Goal: Communication & Community: Ask a question

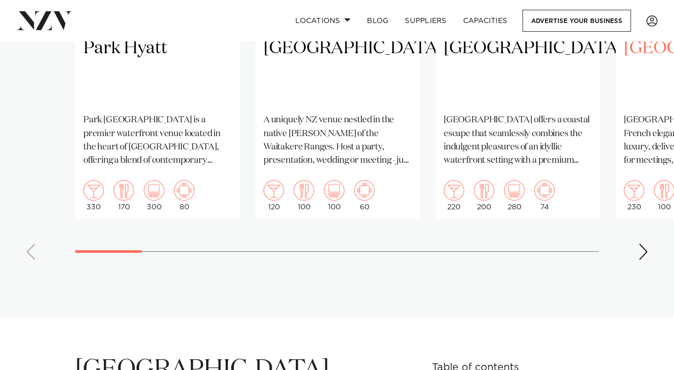
scroll to position [925, 0]
click at [643, 251] on div "Next slide" at bounding box center [643, 251] width 10 height 16
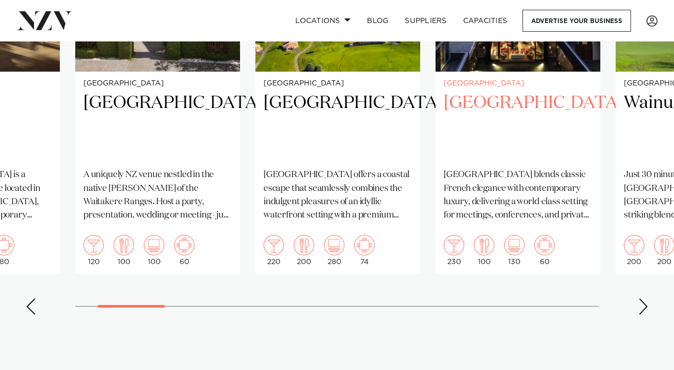
scroll to position [881, 0]
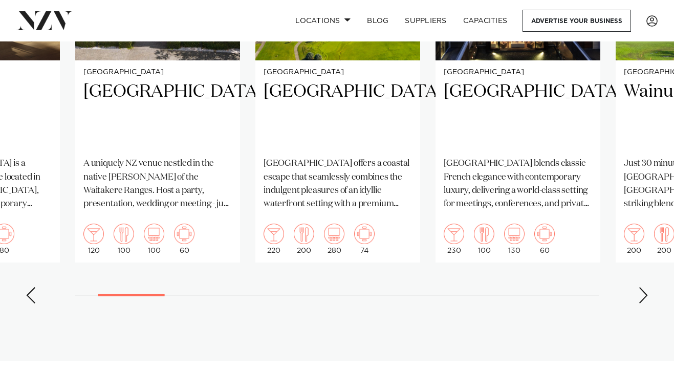
click at [646, 290] on div "Next slide" at bounding box center [643, 295] width 10 height 16
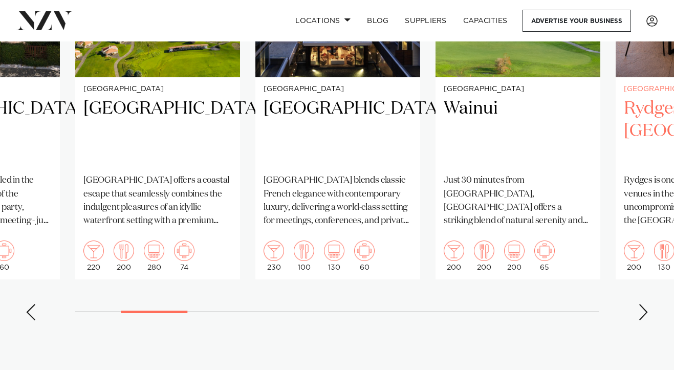
scroll to position [880, 0]
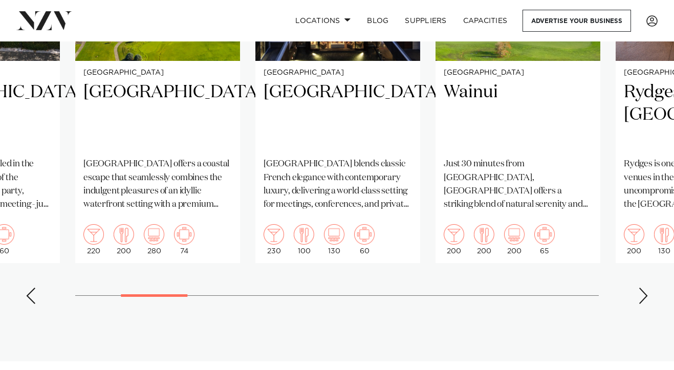
click at [643, 294] on div "Next slide" at bounding box center [643, 296] width 10 height 16
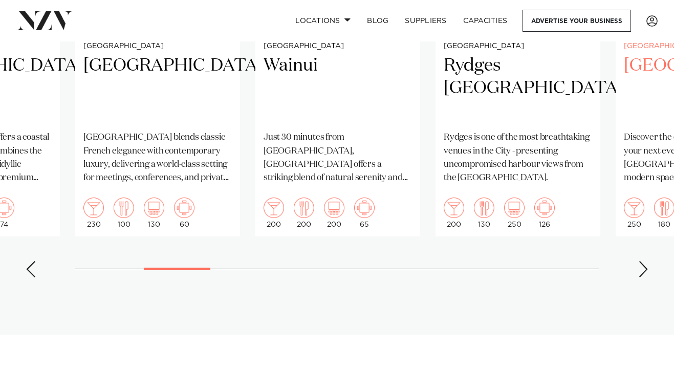
scroll to position [914, 0]
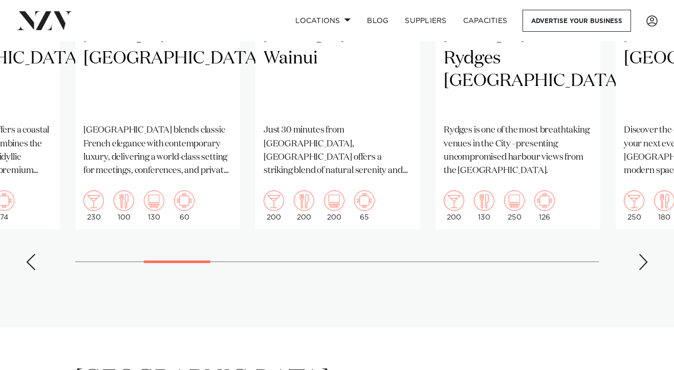
click at [644, 259] on div "Next slide" at bounding box center [643, 262] width 10 height 16
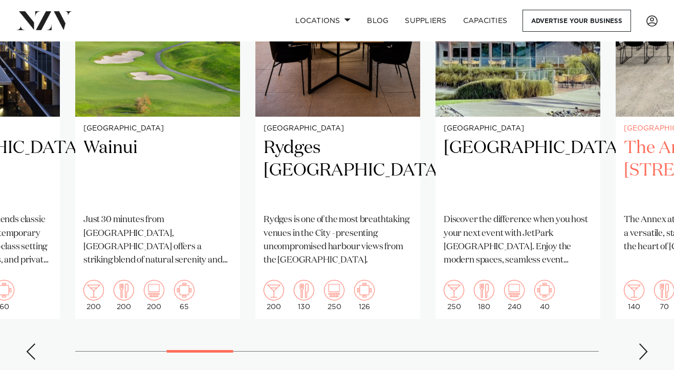
scroll to position [829, 0]
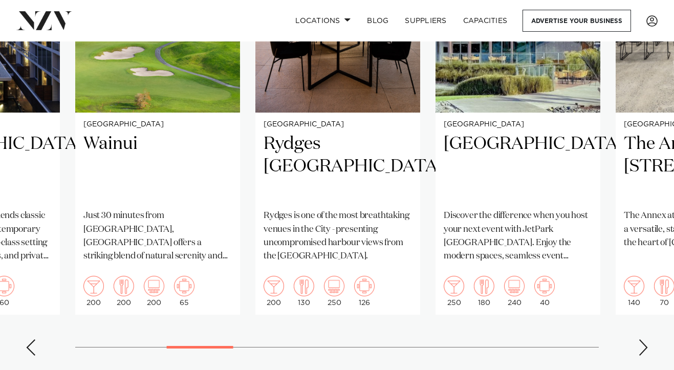
click at [640, 344] on div "Next slide" at bounding box center [643, 347] width 10 height 16
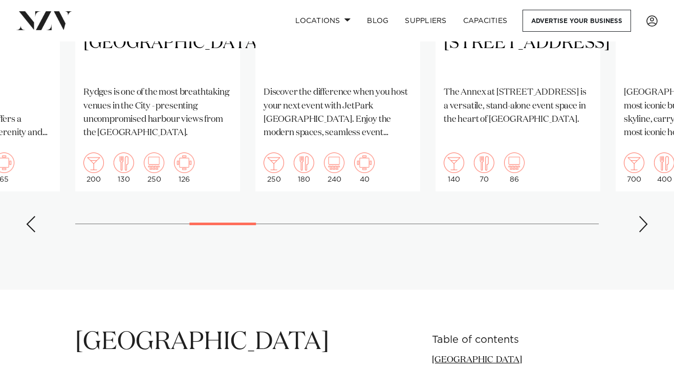
scroll to position [955, 0]
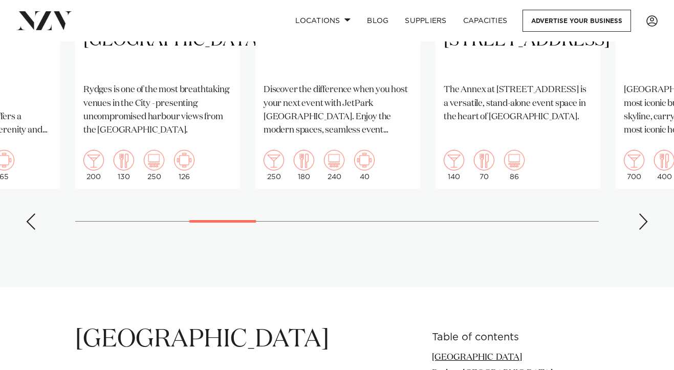
click at [643, 223] on div "Next slide" at bounding box center [643, 221] width 10 height 16
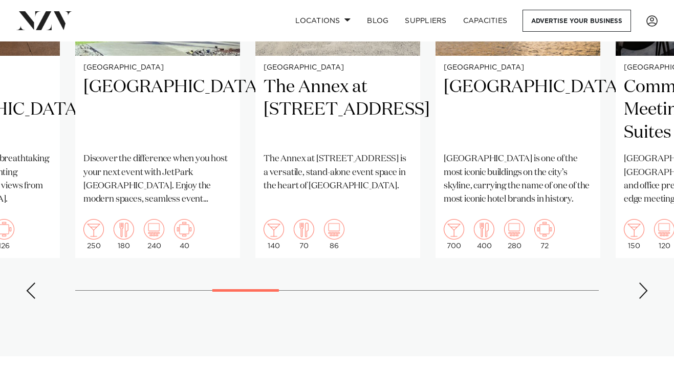
scroll to position [889, 0]
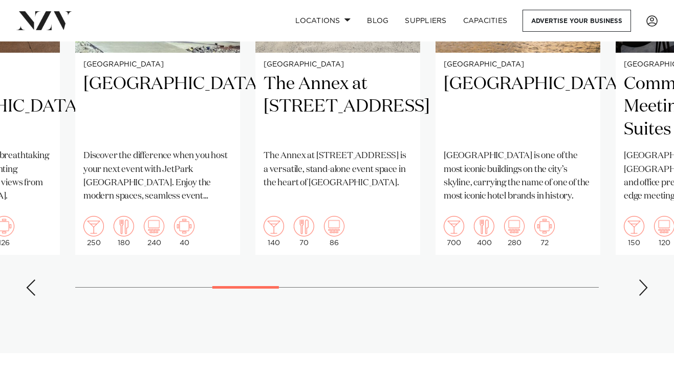
click at [643, 283] on div "Next slide" at bounding box center [643, 287] width 10 height 16
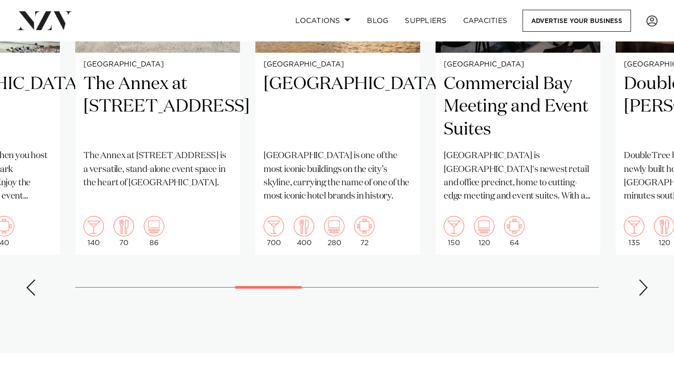
click at [643, 283] on div "Next slide" at bounding box center [643, 287] width 10 height 16
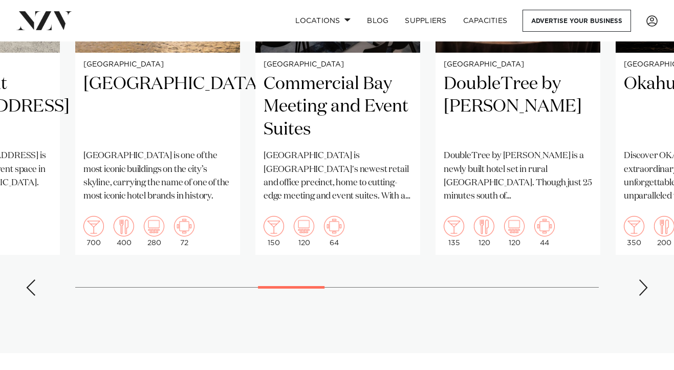
click at [643, 283] on div "Next slide" at bounding box center [643, 287] width 10 height 16
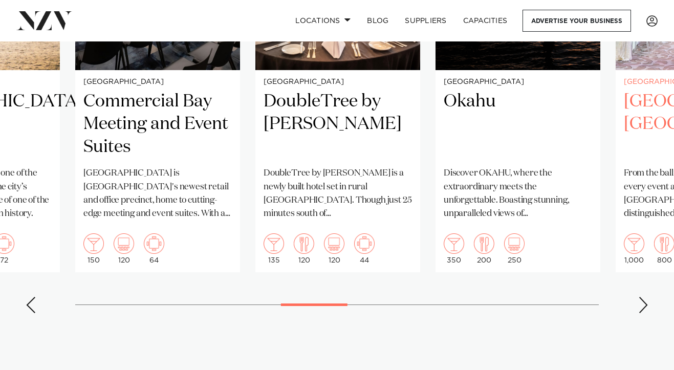
scroll to position [880, 0]
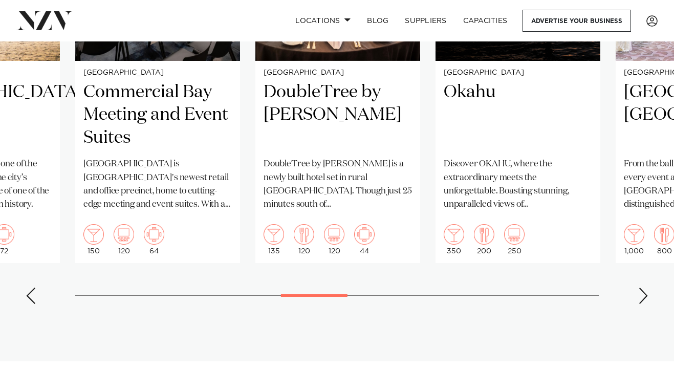
click at [642, 292] on div "Next slide" at bounding box center [643, 296] width 10 height 16
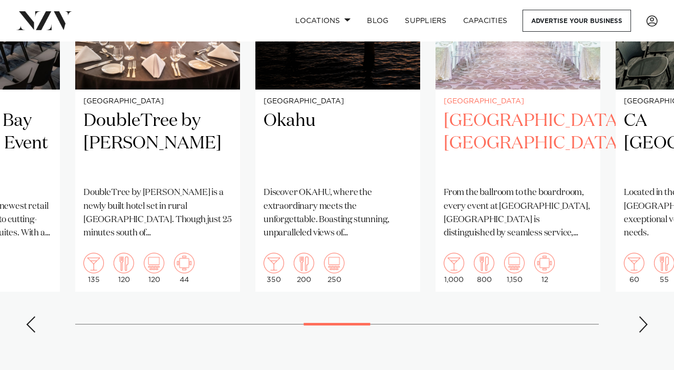
scroll to position [853, 0]
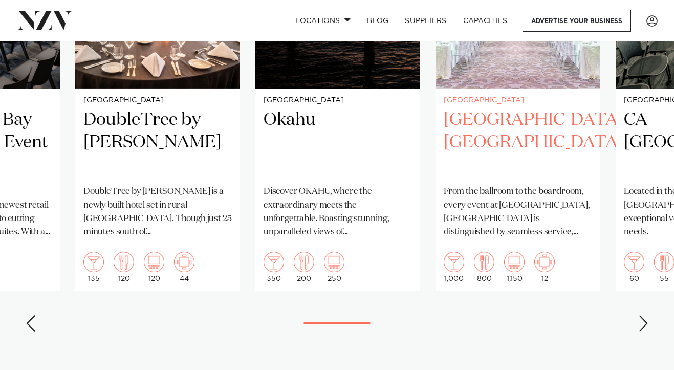
click at [541, 118] on h2 "Cordis, Auckland" at bounding box center [518, 143] width 148 height 69
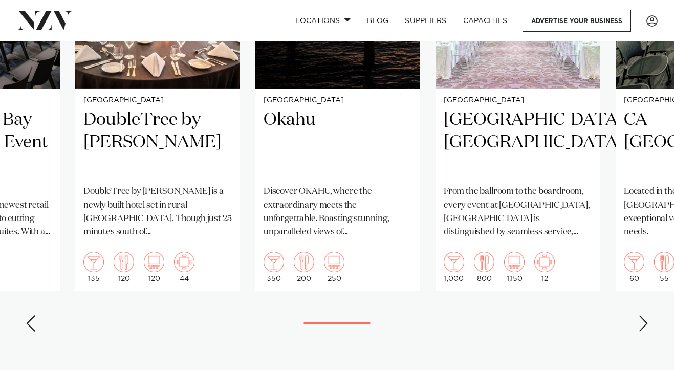
click at [641, 318] on div "Next slide" at bounding box center [643, 323] width 10 height 16
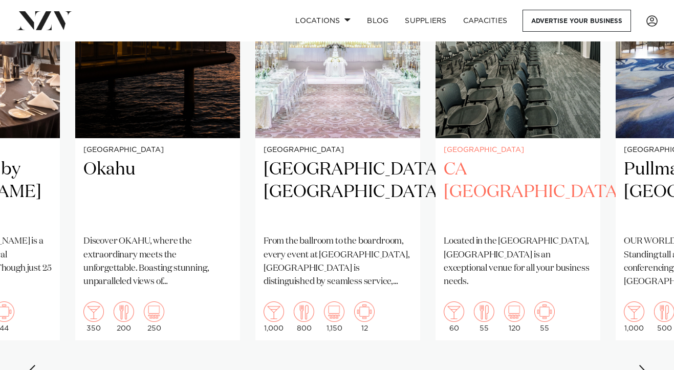
scroll to position [804, 0]
click at [497, 161] on h2 "CA [GEOGRAPHIC_DATA]" at bounding box center [518, 192] width 148 height 69
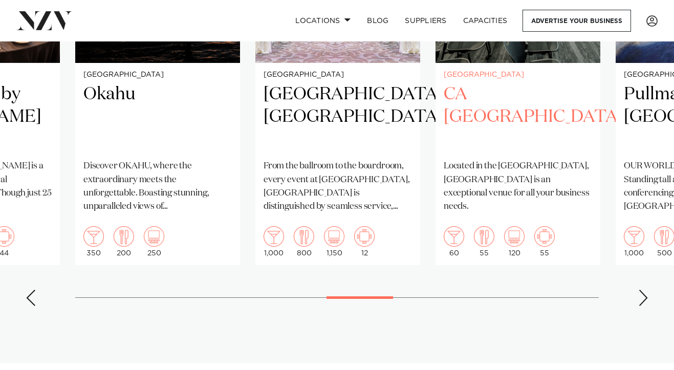
scroll to position [882, 0]
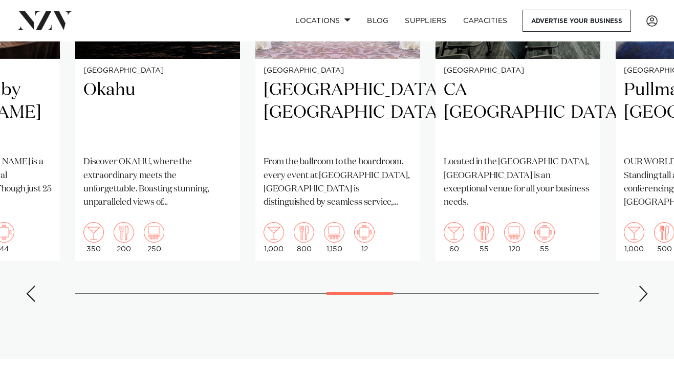
click at [641, 290] on div "Next slide" at bounding box center [643, 294] width 10 height 16
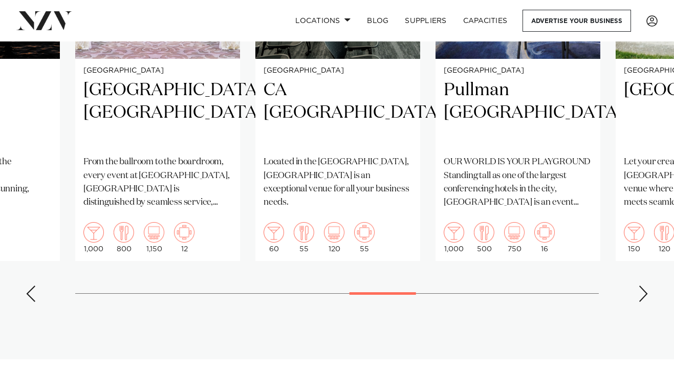
click at [641, 290] on div "Next slide" at bounding box center [643, 294] width 10 height 16
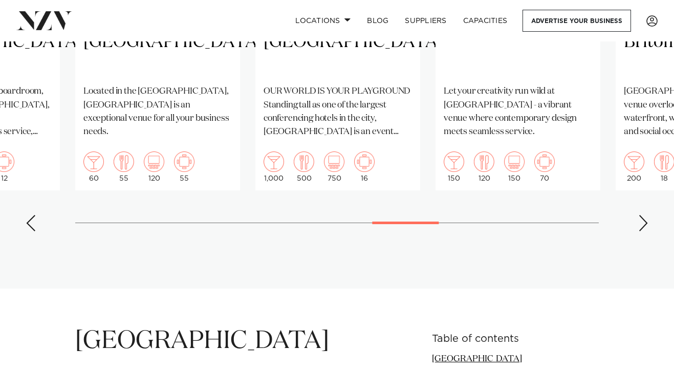
scroll to position [955, 0]
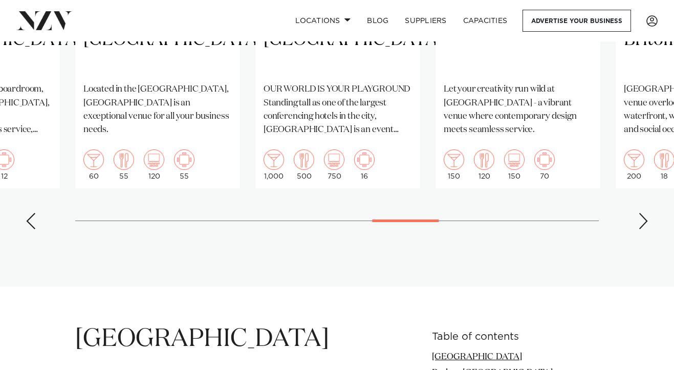
click at [642, 218] on div "Next slide" at bounding box center [643, 221] width 10 height 16
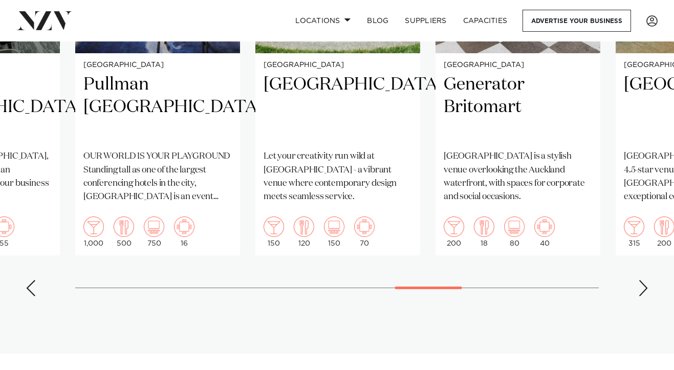
scroll to position [889, 0]
click at [641, 282] on div "Next slide" at bounding box center [643, 287] width 10 height 16
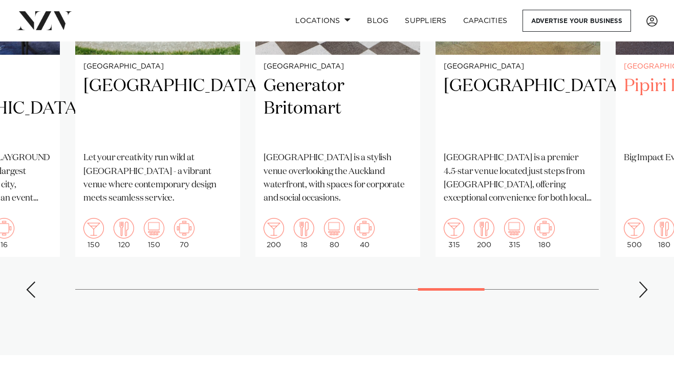
scroll to position [891, 0]
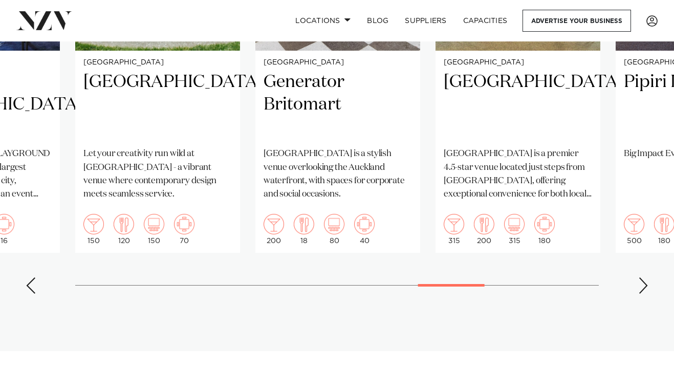
click at [642, 283] on div "Next slide" at bounding box center [643, 285] width 10 height 16
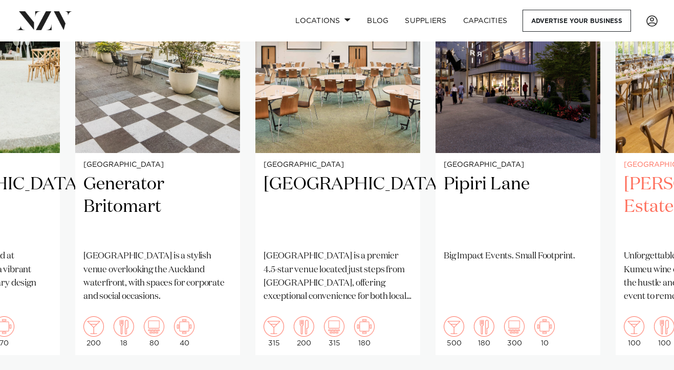
scroll to position [789, 0]
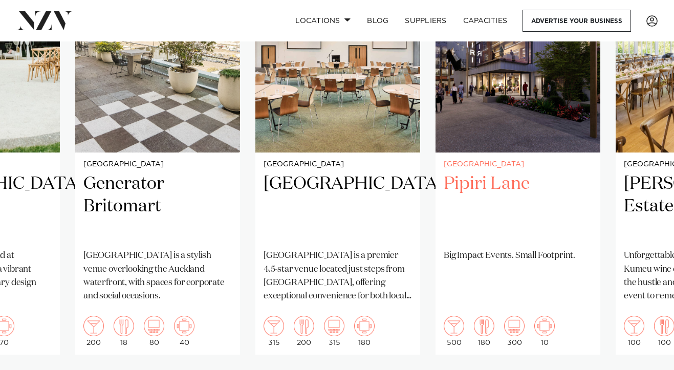
click at [508, 184] on h2 "Pipiri Lane" at bounding box center [518, 207] width 148 height 69
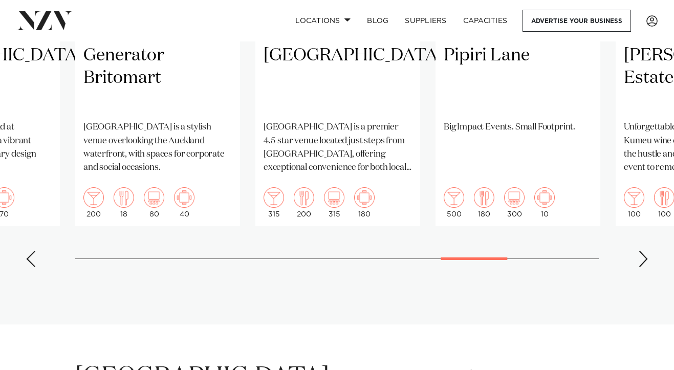
scroll to position [857, 0]
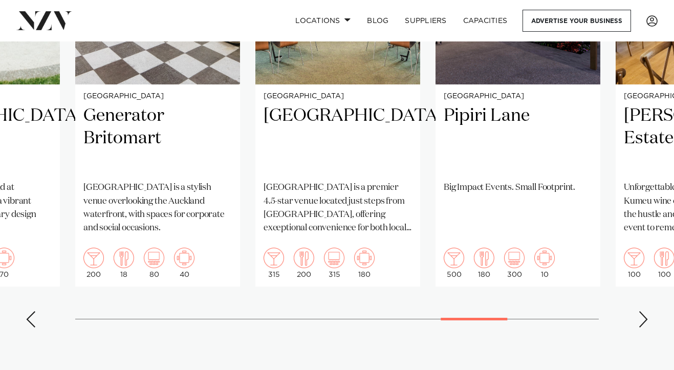
click at [641, 315] on div "Next slide" at bounding box center [643, 319] width 10 height 16
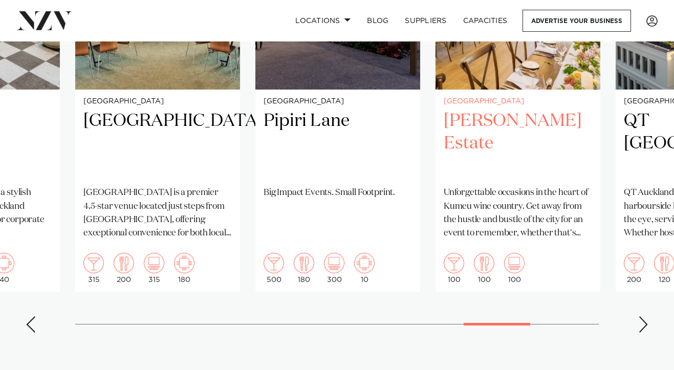
scroll to position [853, 0]
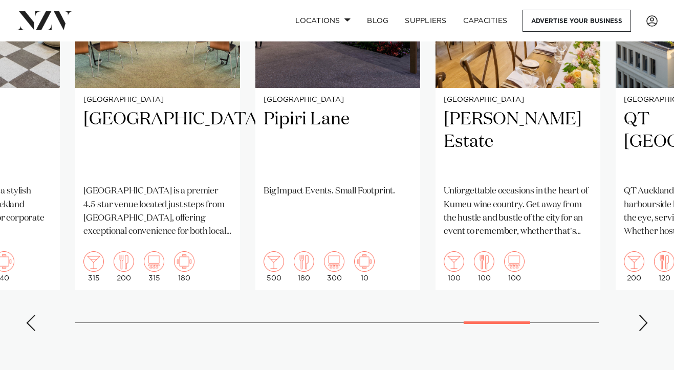
click at [645, 318] on div "Next slide" at bounding box center [643, 323] width 10 height 16
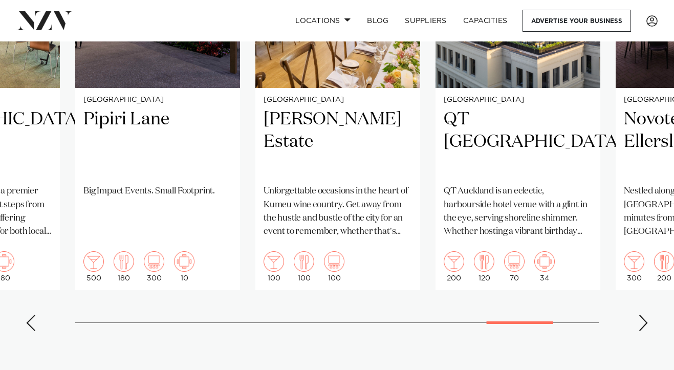
click at [645, 318] on div "Next slide" at bounding box center [643, 323] width 10 height 16
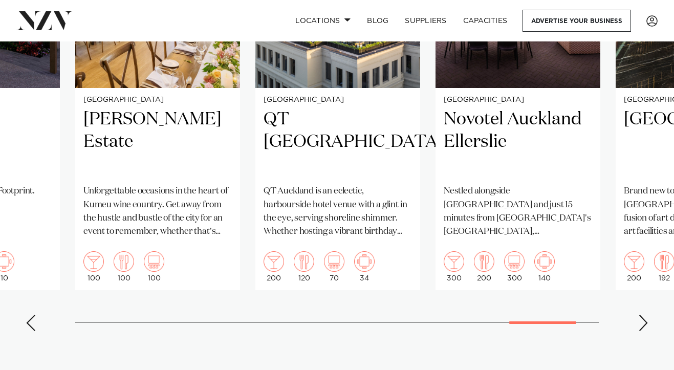
click at [645, 318] on div "Next slide" at bounding box center [643, 323] width 10 height 16
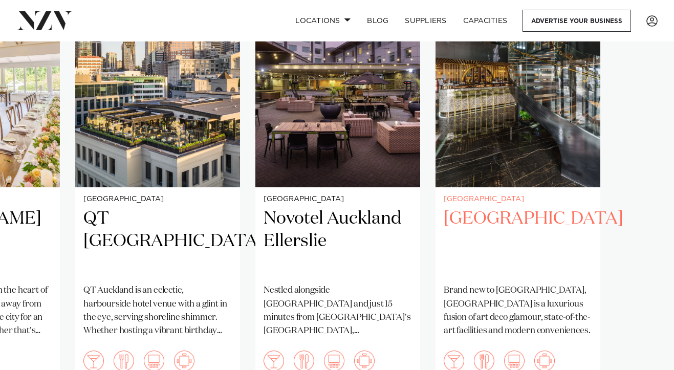
scroll to position [885, 0]
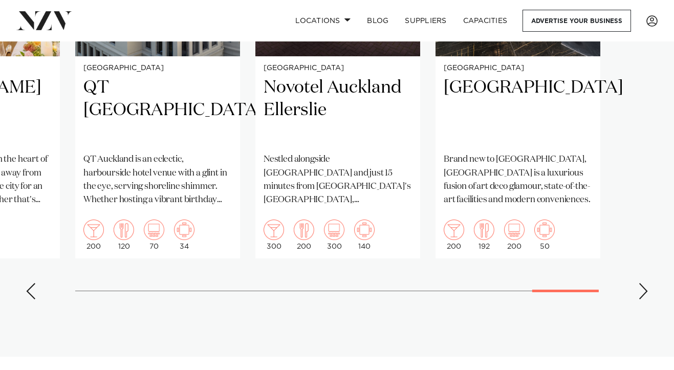
click at [644, 289] on div "Next slide" at bounding box center [643, 291] width 10 height 16
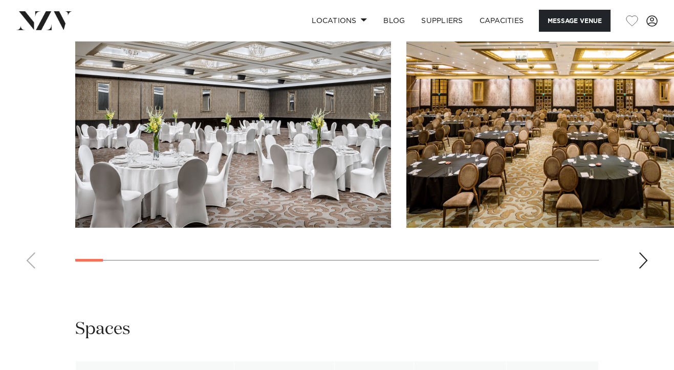
scroll to position [1064, 0]
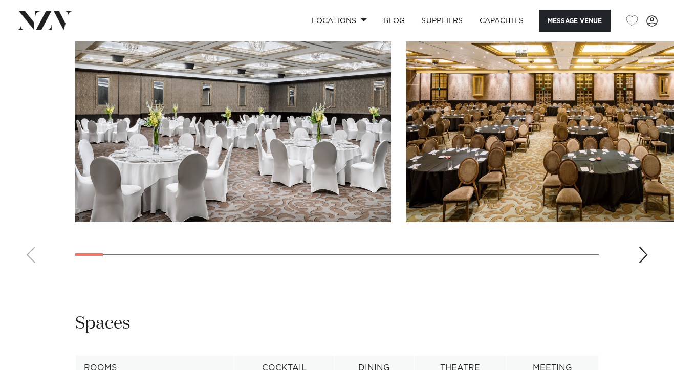
click at [643, 247] on div "Next slide" at bounding box center [643, 255] width 10 height 16
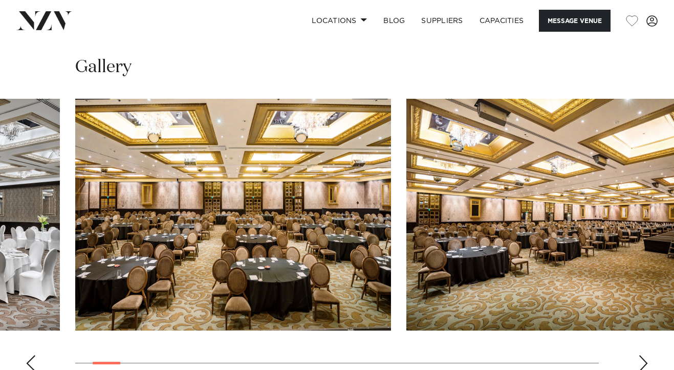
scroll to position [957, 0]
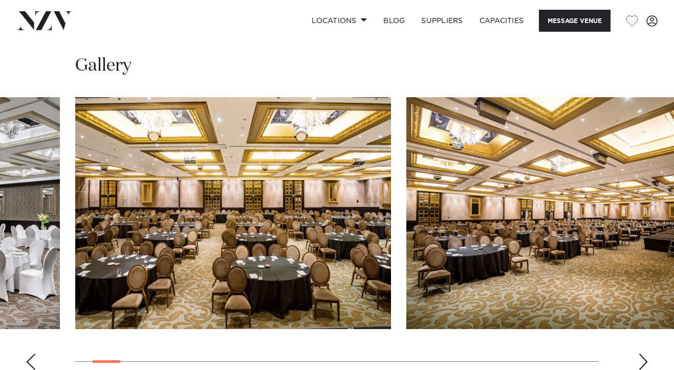
click at [640, 354] on div "Next slide" at bounding box center [643, 362] width 10 height 16
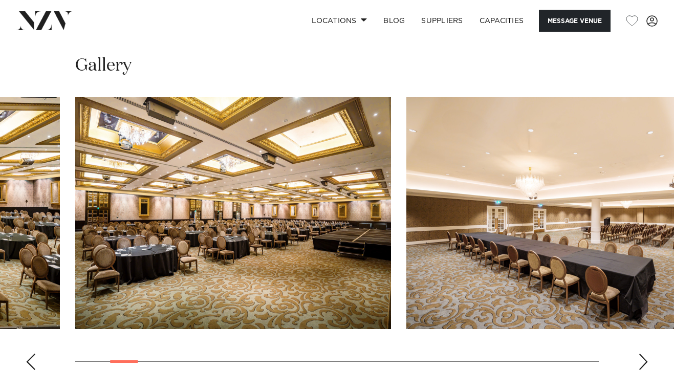
click at [640, 354] on div "Next slide" at bounding box center [643, 362] width 10 height 16
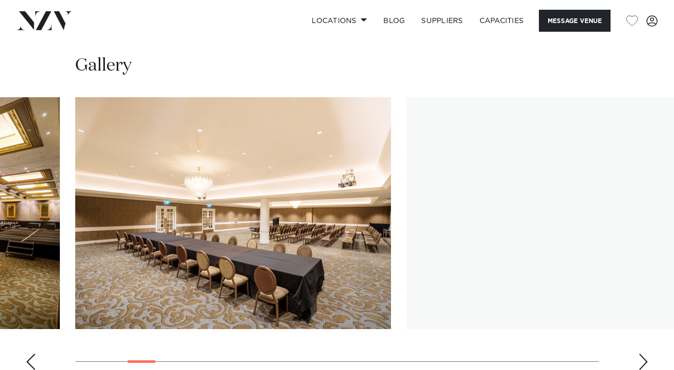
click at [640, 354] on div "Next slide" at bounding box center [643, 362] width 10 height 16
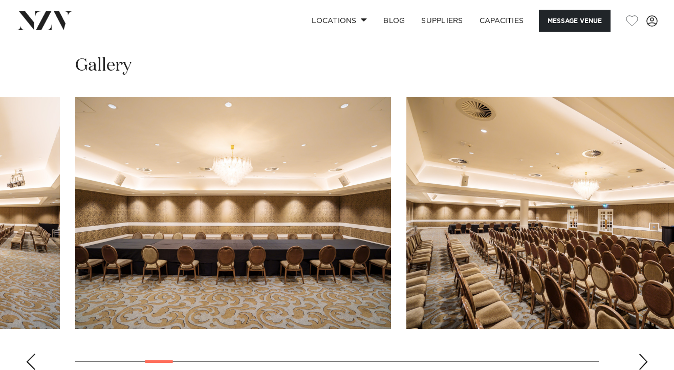
click at [640, 354] on div "Next slide" at bounding box center [643, 362] width 10 height 16
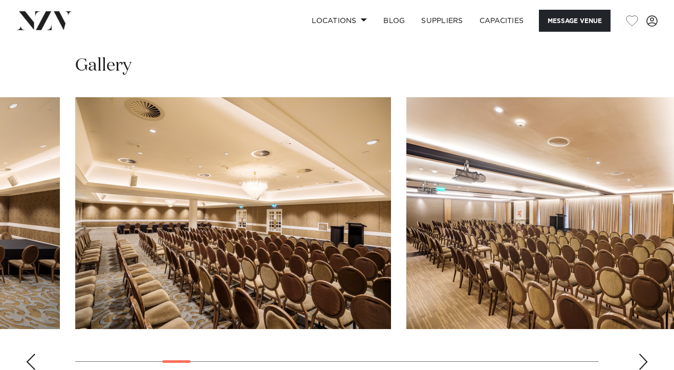
click at [640, 354] on div "Next slide" at bounding box center [643, 362] width 10 height 16
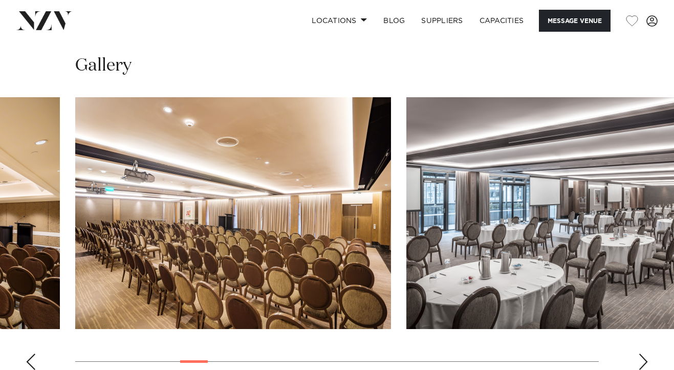
click at [640, 354] on div "Next slide" at bounding box center [643, 362] width 10 height 16
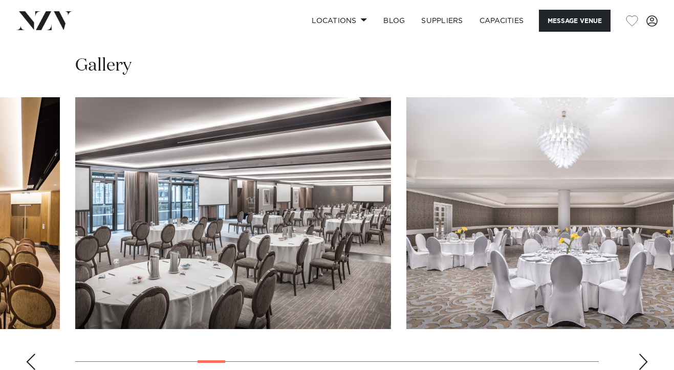
click at [640, 354] on div "Next slide" at bounding box center [643, 362] width 10 height 16
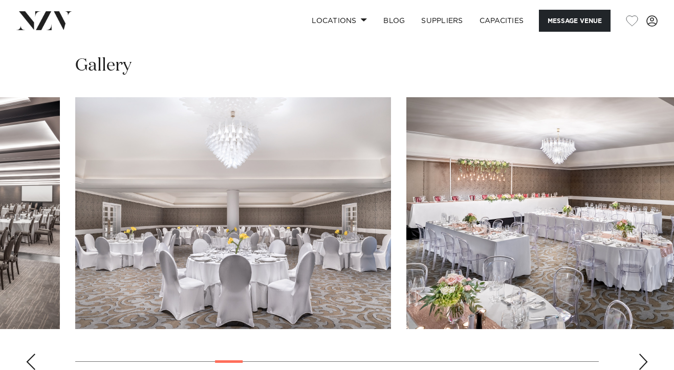
click at [640, 354] on div "Next slide" at bounding box center [643, 362] width 10 height 16
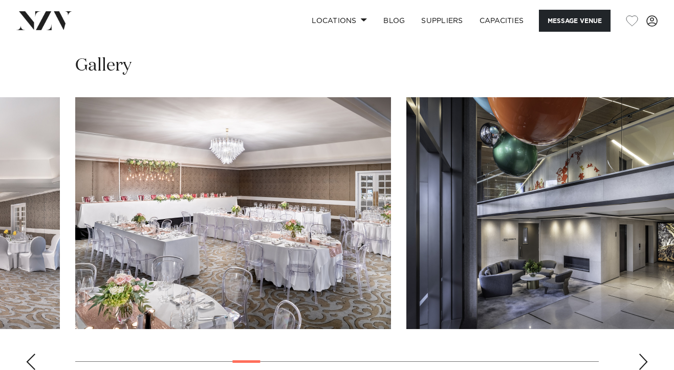
click at [640, 354] on div "Next slide" at bounding box center [643, 362] width 10 height 16
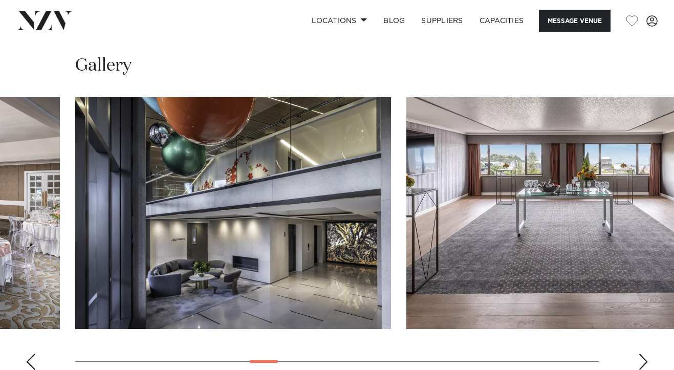
click at [640, 354] on div "Next slide" at bounding box center [643, 362] width 10 height 16
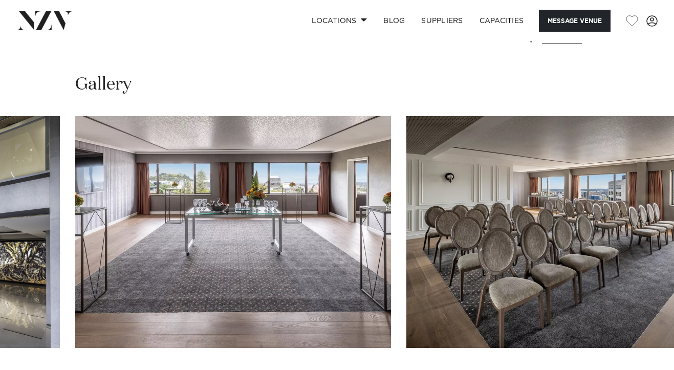
scroll to position [932, 0]
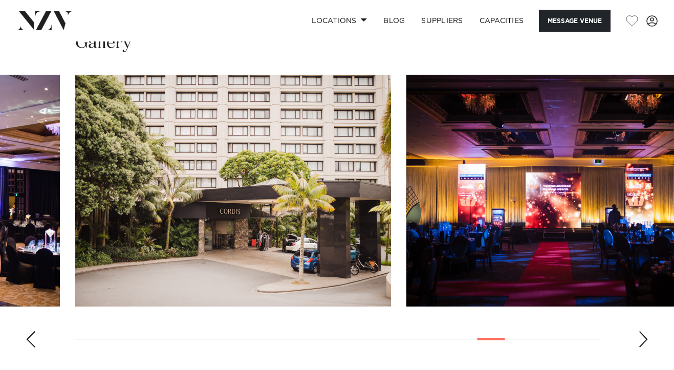
scroll to position [980, 0]
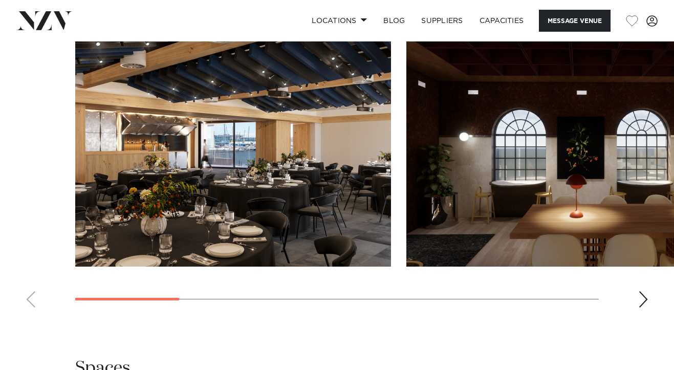
scroll to position [972, 0]
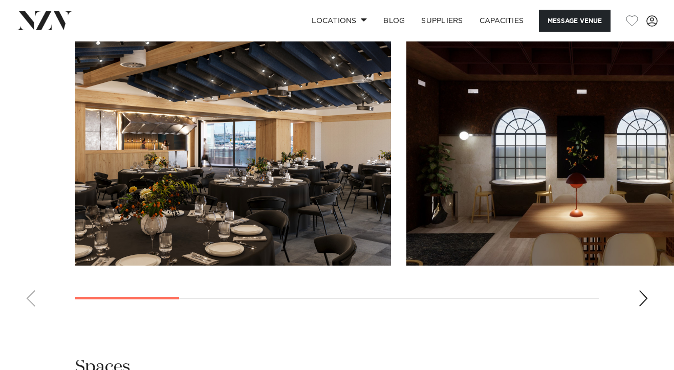
click at [643, 298] on div "Next slide" at bounding box center [643, 298] width 10 height 16
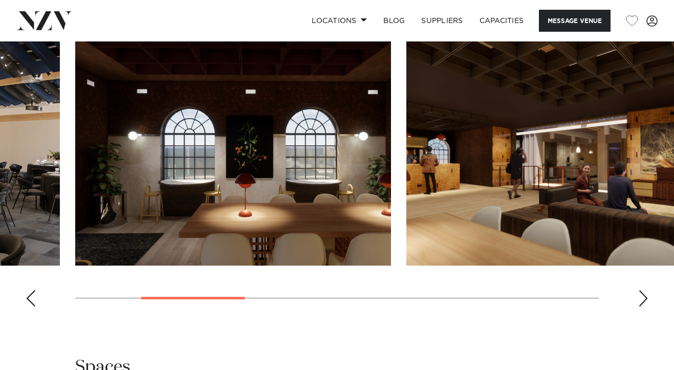
click at [643, 298] on div "Next slide" at bounding box center [643, 298] width 10 height 16
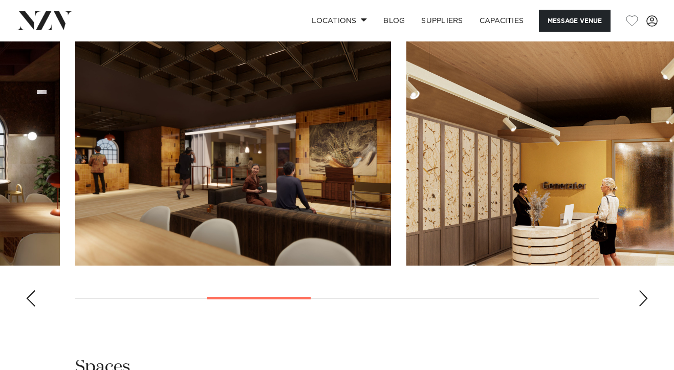
click at [643, 298] on div "Next slide" at bounding box center [643, 298] width 10 height 16
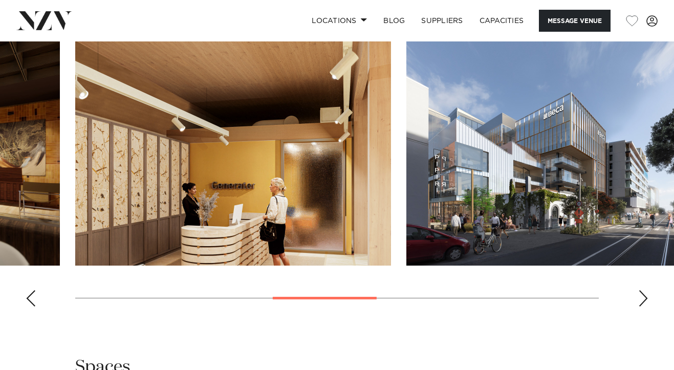
click at [643, 298] on div "Next slide" at bounding box center [643, 298] width 10 height 16
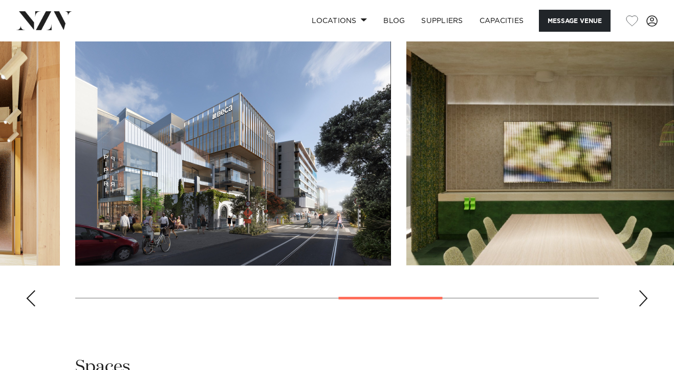
click at [643, 298] on div "Next slide" at bounding box center [643, 298] width 10 height 16
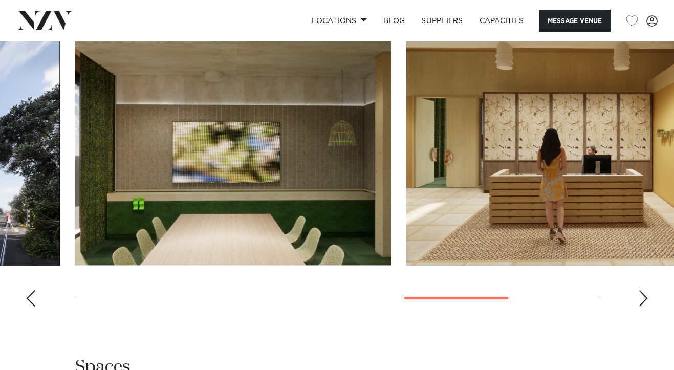
click at [643, 298] on div "Next slide" at bounding box center [643, 298] width 10 height 16
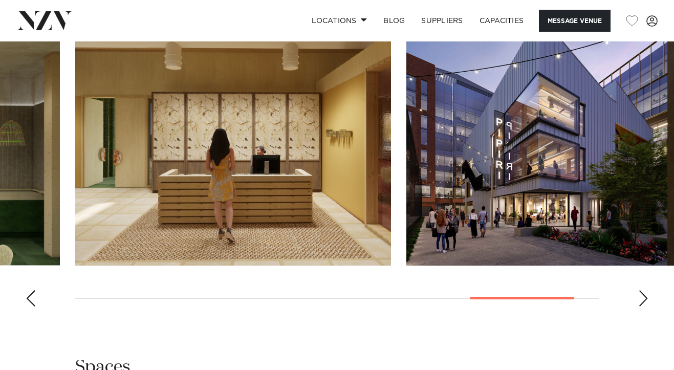
click at [643, 298] on div "Next slide" at bounding box center [643, 298] width 10 height 16
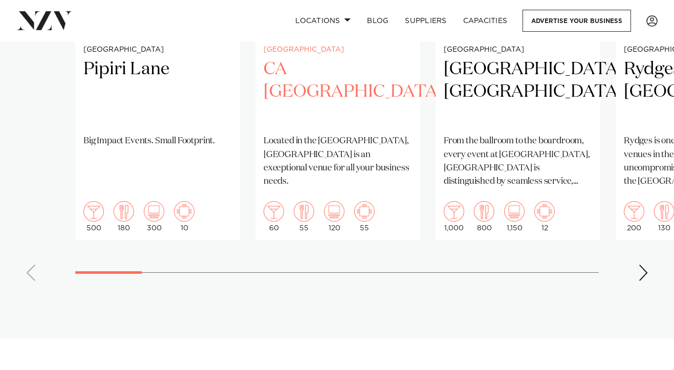
scroll to position [901, 0]
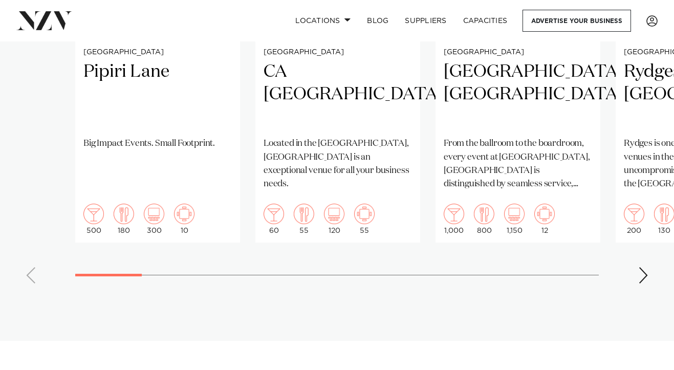
click at [31, 270] on swiper-container "Auckland Pipiri Lane Big Impact Events. Small Footprint. 500 180 300 10 Aucklan…" at bounding box center [337, 55] width 674 height 472
click at [30, 270] on swiper-container "Auckland Pipiri Lane Big Impact Events. Small Footprint. 500 180 300 10 Aucklan…" at bounding box center [337, 55] width 674 height 472
click at [647, 269] on div "Next slide" at bounding box center [643, 275] width 10 height 16
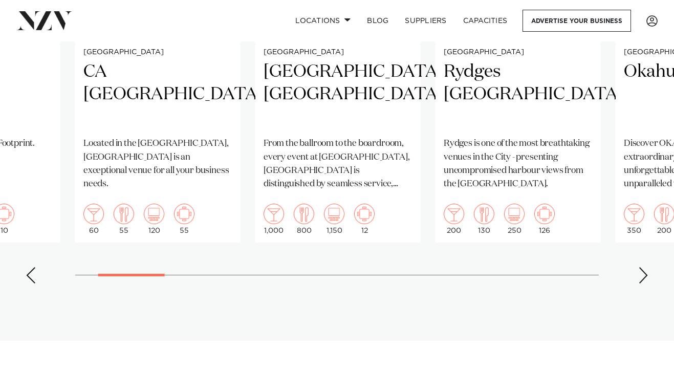
click at [647, 269] on div "Next slide" at bounding box center [643, 275] width 10 height 16
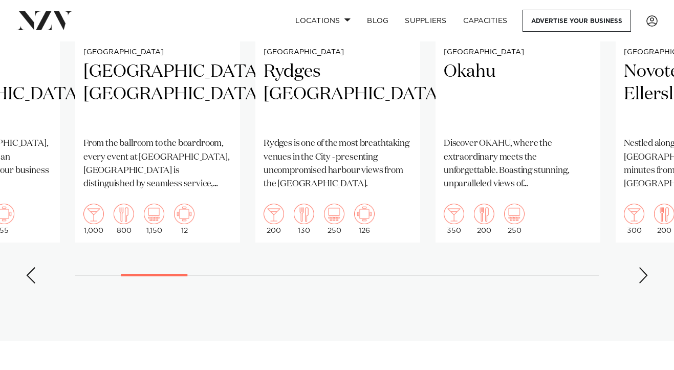
click at [647, 275] on div "Next slide" at bounding box center [643, 275] width 10 height 16
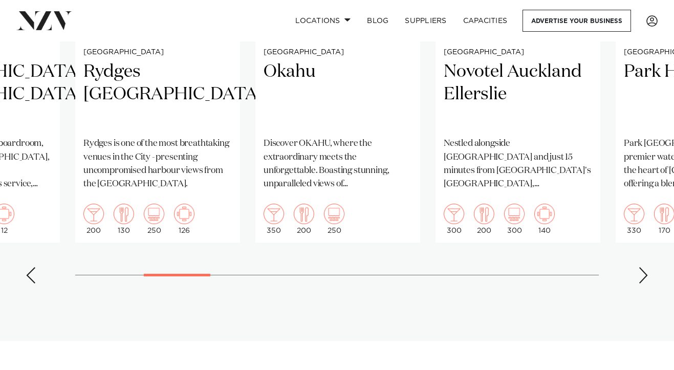
click at [647, 275] on div "Next slide" at bounding box center [643, 275] width 10 height 16
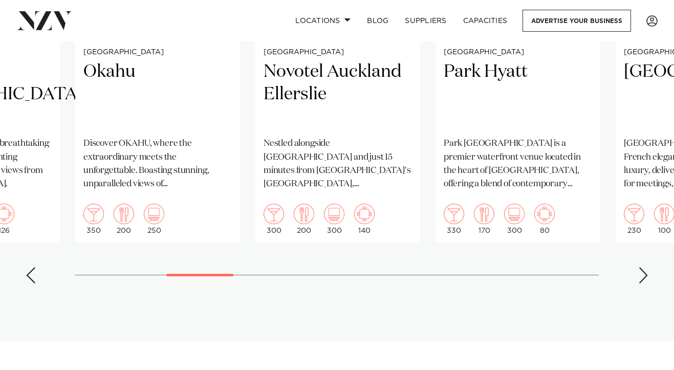
click at [647, 275] on div "Next slide" at bounding box center [643, 275] width 10 height 16
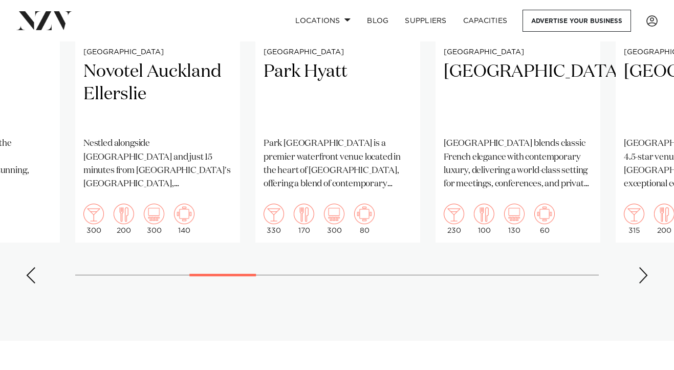
click at [647, 275] on div "Next slide" at bounding box center [643, 275] width 10 height 16
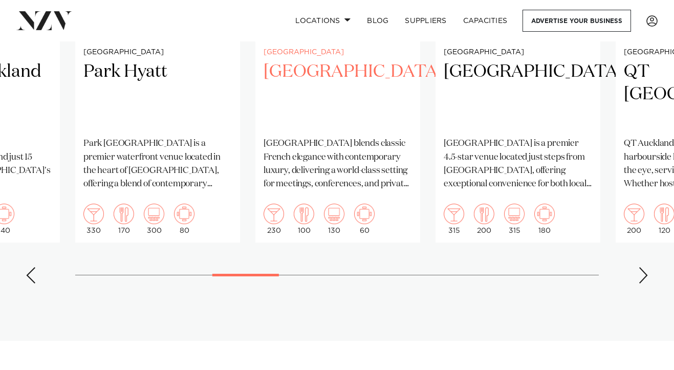
click at [333, 95] on h2 "[GEOGRAPHIC_DATA]" at bounding box center [338, 94] width 148 height 69
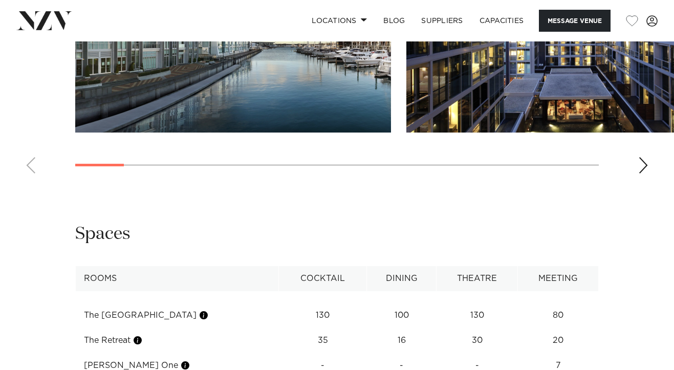
scroll to position [1220, 0]
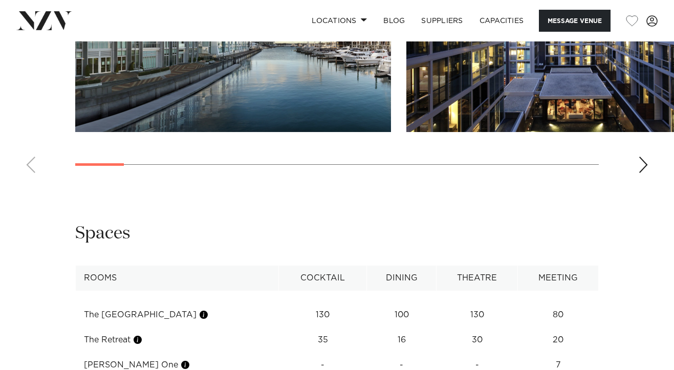
click at [644, 173] on div "Next slide" at bounding box center [643, 165] width 10 height 16
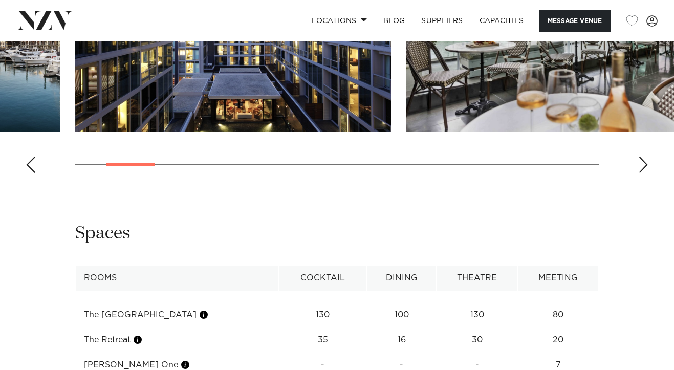
click at [644, 173] on div "Next slide" at bounding box center [643, 165] width 10 height 16
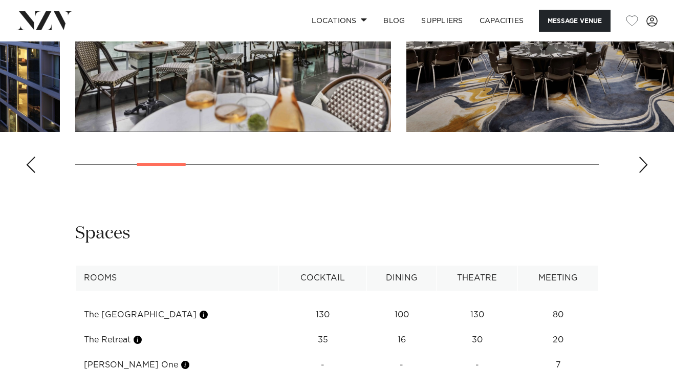
click at [644, 173] on div "Next slide" at bounding box center [643, 165] width 10 height 16
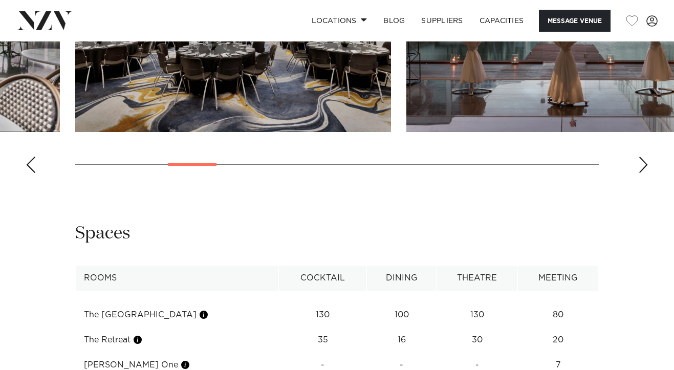
click at [644, 173] on div "Next slide" at bounding box center [643, 165] width 10 height 16
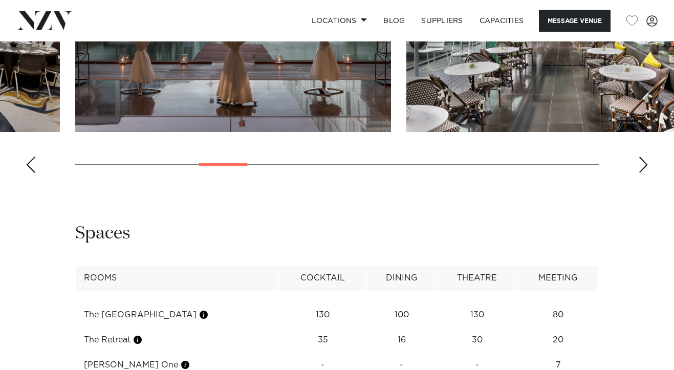
click at [644, 173] on div "Next slide" at bounding box center [643, 165] width 10 height 16
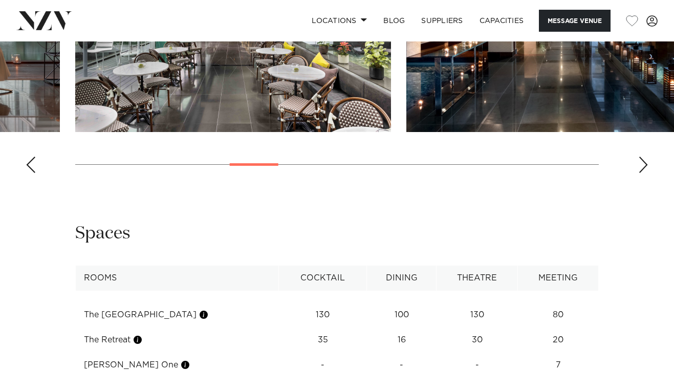
click at [644, 173] on div "Next slide" at bounding box center [643, 165] width 10 height 16
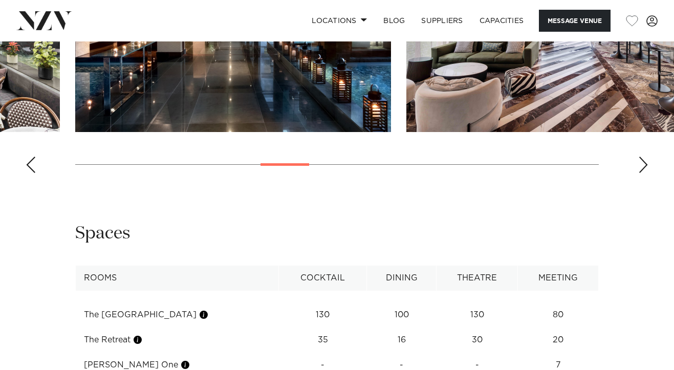
click at [644, 173] on div "Next slide" at bounding box center [643, 165] width 10 height 16
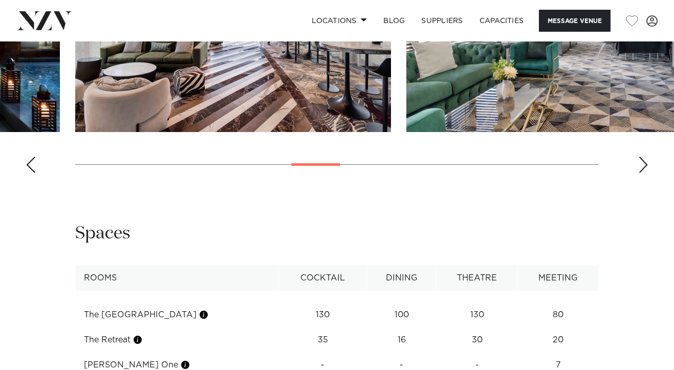
click at [644, 173] on div "Next slide" at bounding box center [643, 165] width 10 height 16
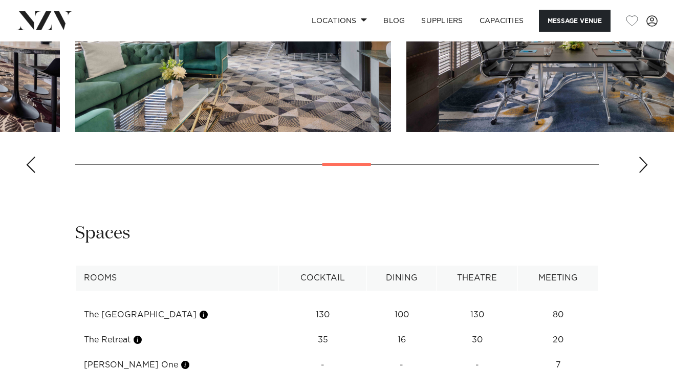
click at [644, 173] on div "Next slide" at bounding box center [643, 165] width 10 height 16
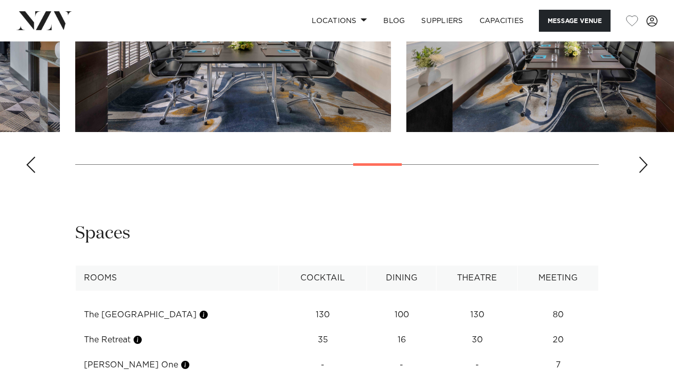
click at [644, 173] on div "Next slide" at bounding box center [643, 165] width 10 height 16
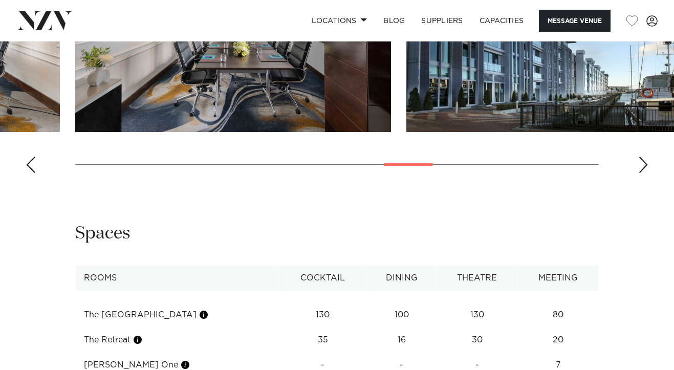
click at [644, 173] on div "Next slide" at bounding box center [643, 165] width 10 height 16
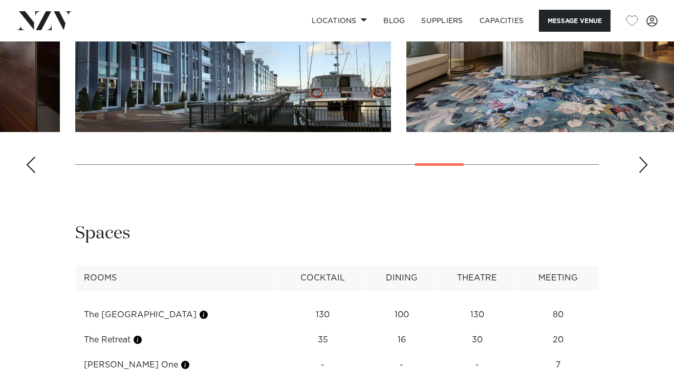
click at [644, 173] on div "Next slide" at bounding box center [643, 165] width 10 height 16
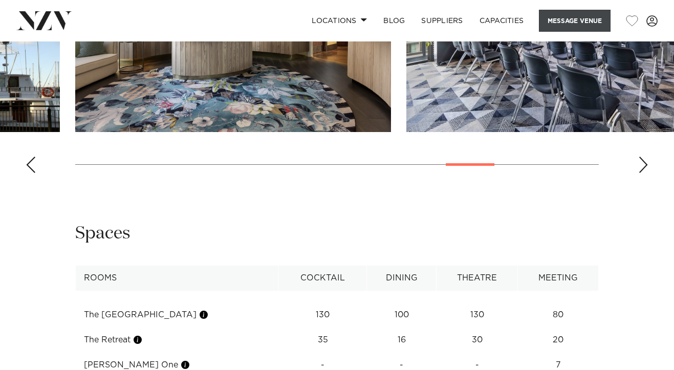
click at [565, 19] on button "Message Venue" at bounding box center [575, 21] width 72 height 22
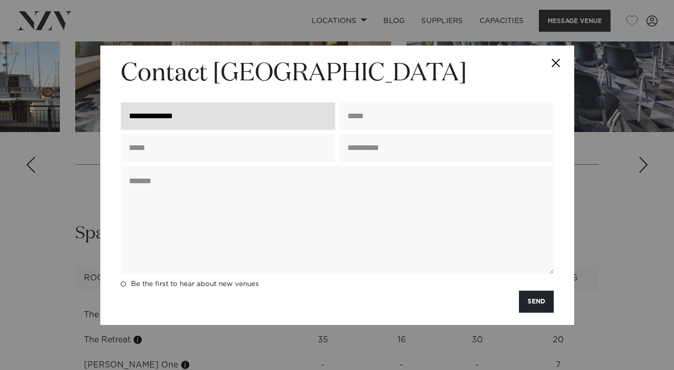
type input "**********"
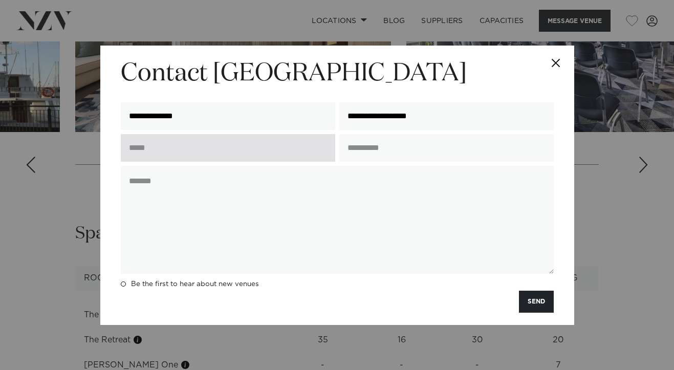
type input "**********"
type input "*"
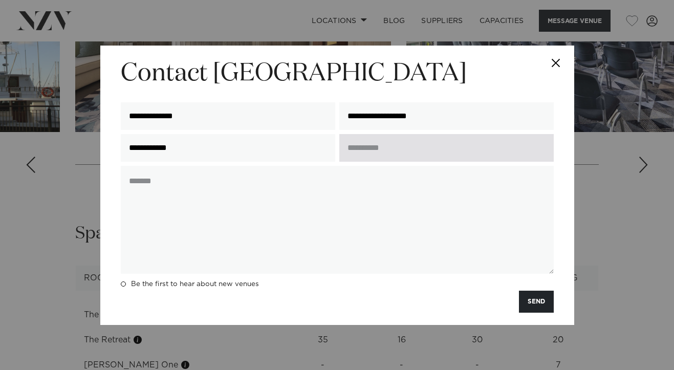
type input "**********"
click at [426, 162] on input "text" at bounding box center [446, 148] width 214 height 28
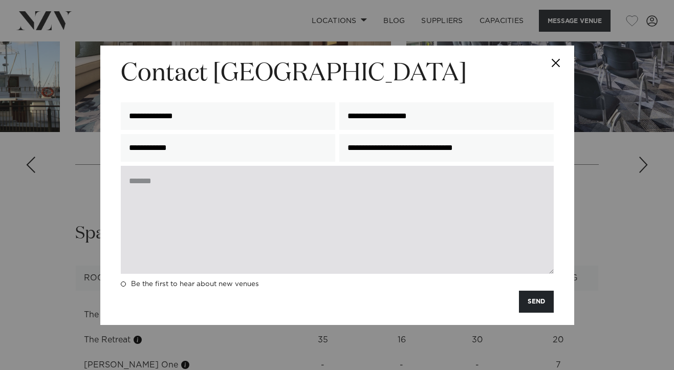
type input "**********"
click at [208, 200] on textarea at bounding box center [337, 220] width 433 height 108
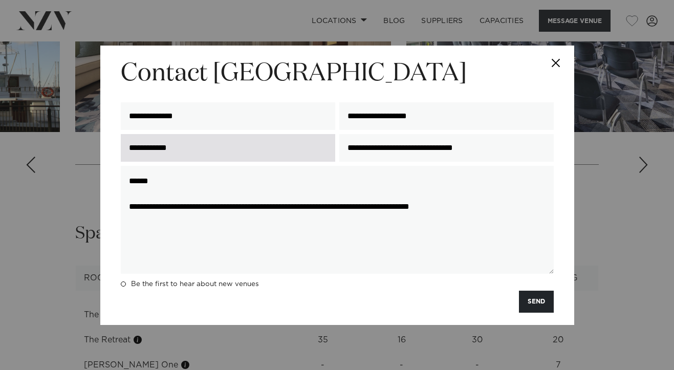
paste textarea "**********"
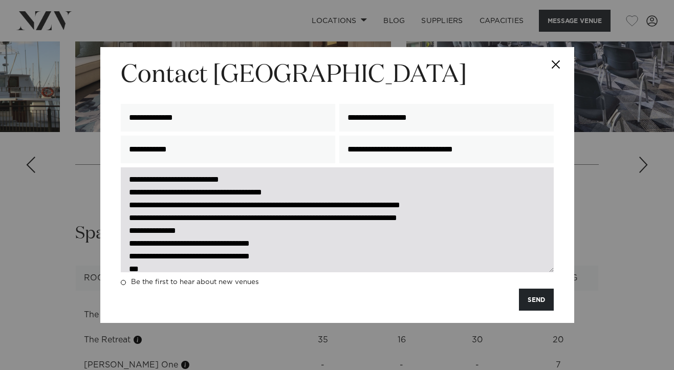
scroll to position [64, 0]
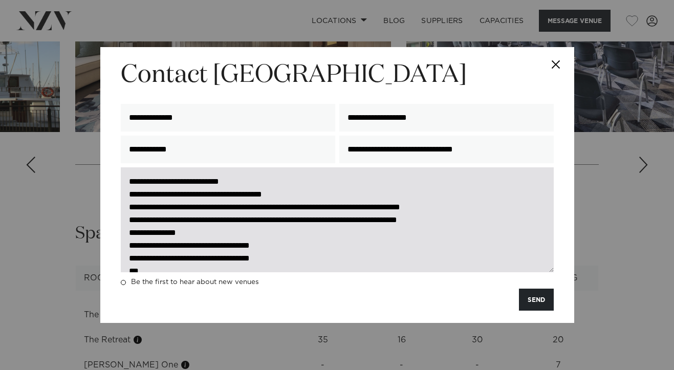
drag, startPoint x: 324, startPoint y: 208, endPoint x: 159, endPoint y: 207, distance: 164.3
click at [159, 207] on textarea "**********" at bounding box center [337, 219] width 433 height 105
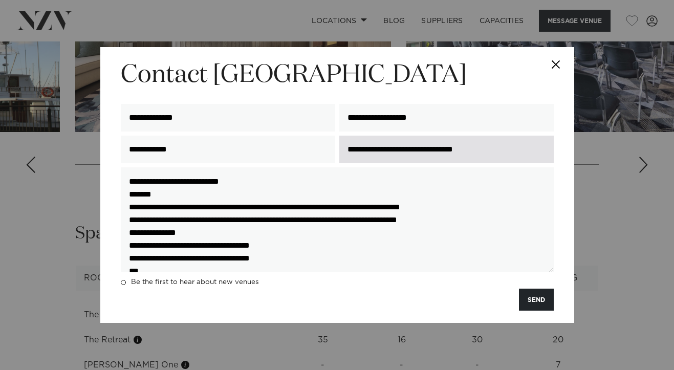
drag, startPoint x: 506, startPoint y: 166, endPoint x: 339, endPoint y: 164, distance: 166.4
click at [339, 163] on input "**********" at bounding box center [446, 150] width 214 height 28
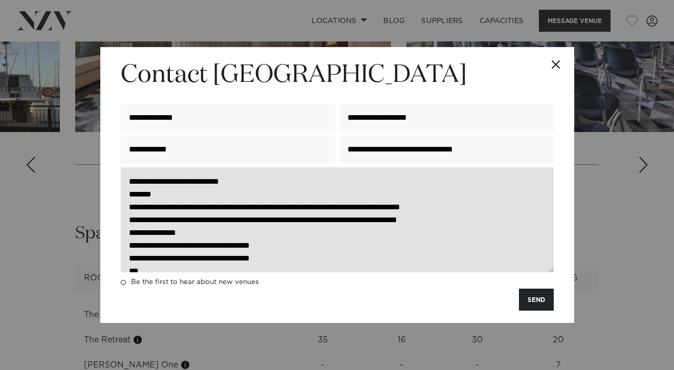
click at [234, 212] on textarea "**********" at bounding box center [337, 219] width 433 height 105
paste textarea "**********"
drag, startPoint x: 420, startPoint y: 222, endPoint x: 198, endPoint y: 220, distance: 222.2
click at [198, 220] on textarea "**********" at bounding box center [337, 219] width 433 height 105
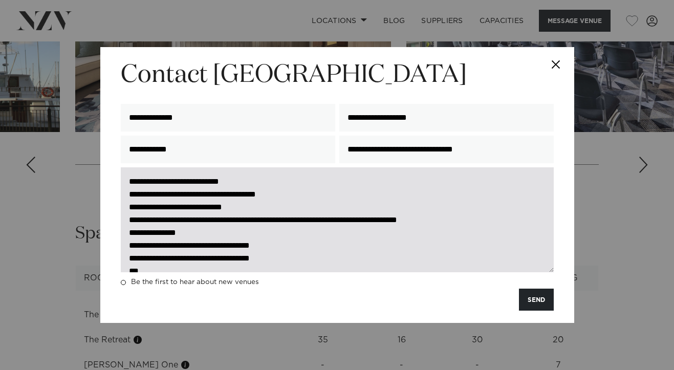
click at [272, 220] on textarea "**********" at bounding box center [337, 219] width 433 height 105
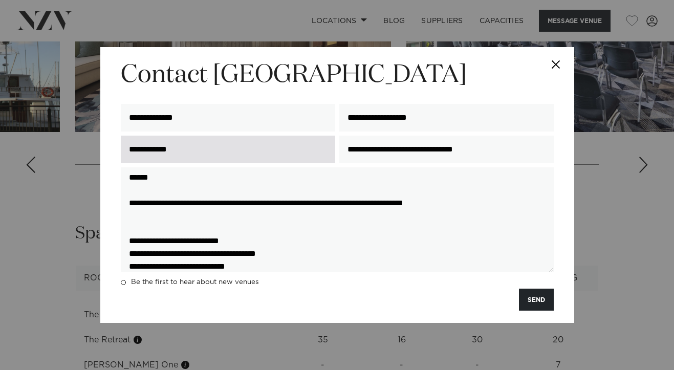
scroll to position [0, 0]
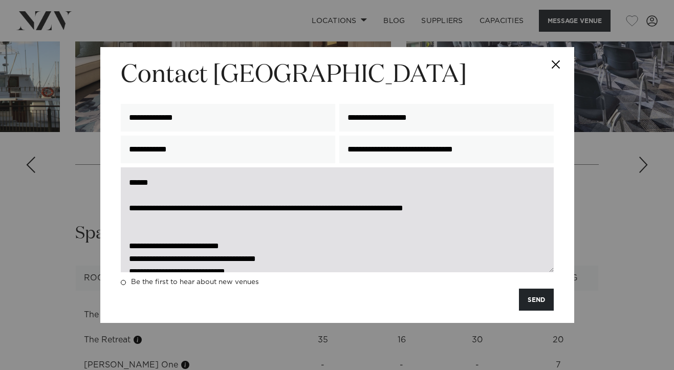
drag, startPoint x: 233, startPoint y: 277, endPoint x: 139, endPoint y: 193, distance: 125.8
click at [139, 193] on textarea "**********" at bounding box center [337, 219] width 433 height 105
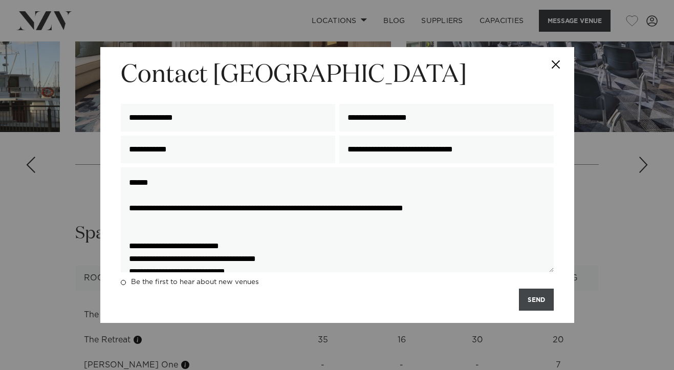
type textarea "**********"
click at [541, 311] on button "SEND" at bounding box center [536, 300] width 35 height 22
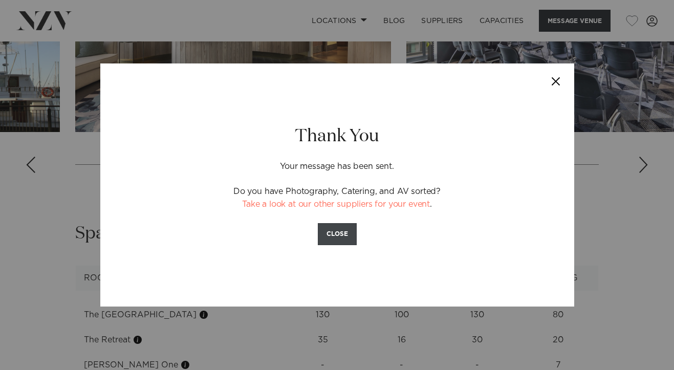
click at [337, 229] on button "CLOSE" at bounding box center [337, 234] width 39 height 22
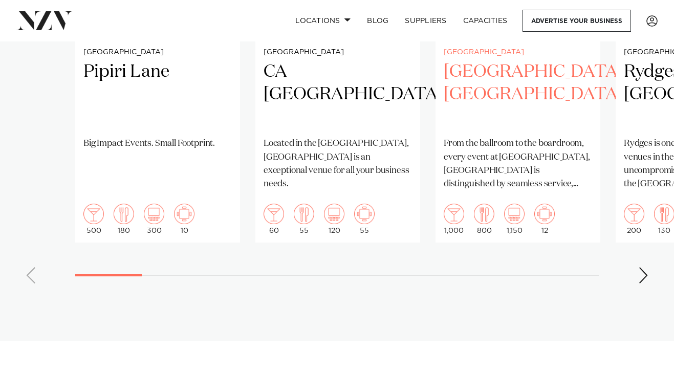
click at [515, 153] on p "From the ballroom to the boardroom, every event at [GEOGRAPHIC_DATA], [GEOGRAPH…" at bounding box center [518, 164] width 148 height 54
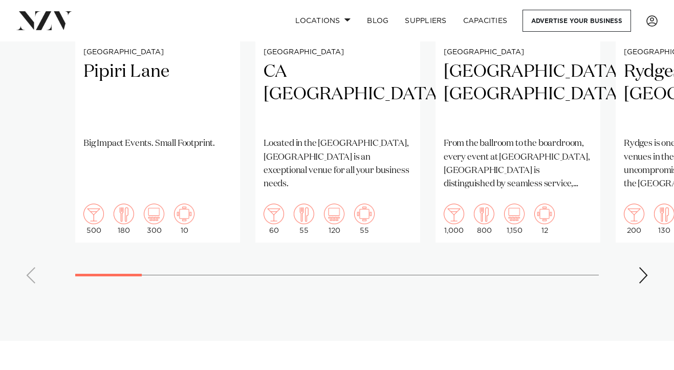
click at [645, 268] on div "Next slide" at bounding box center [643, 275] width 10 height 16
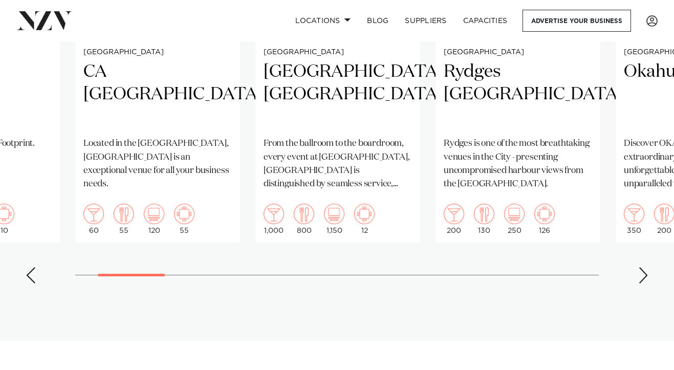
click at [645, 268] on div "Next slide" at bounding box center [643, 275] width 10 height 16
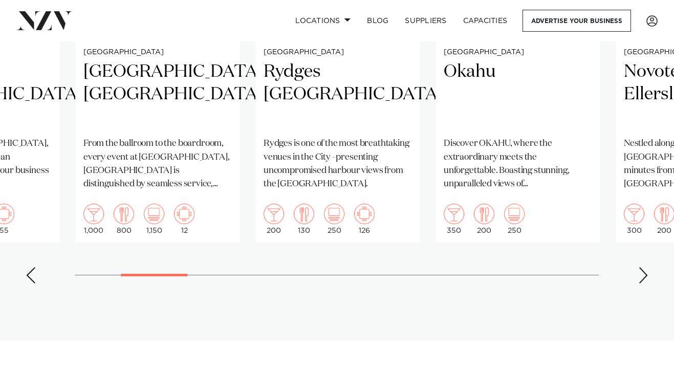
click at [645, 268] on div "Next slide" at bounding box center [643, 275] width 10 height 16
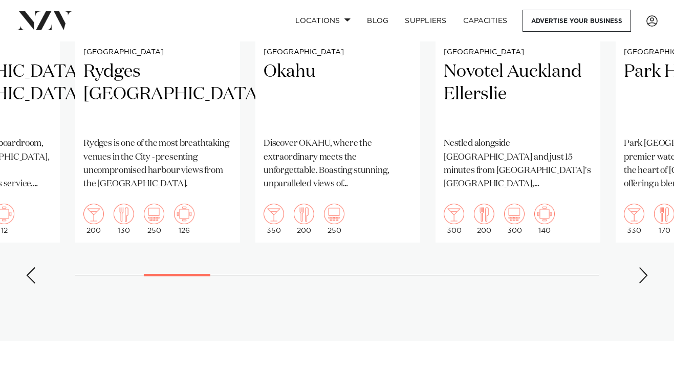
click at [645, 268] on div "Next slide" at bounding box center [643, 275] width 10 height 16
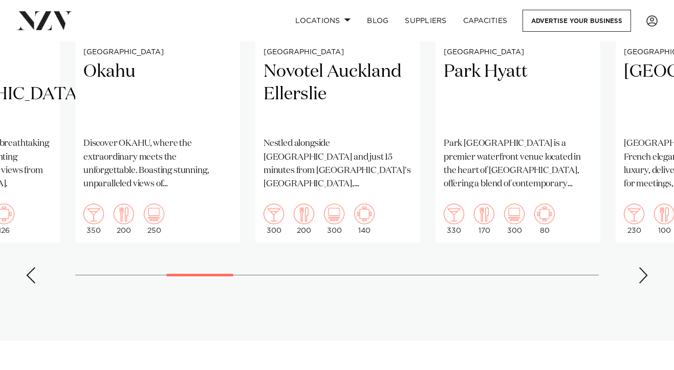
click at [645, 268] on div "Next slide" at bounding box center [643, 275] width 10 height 16
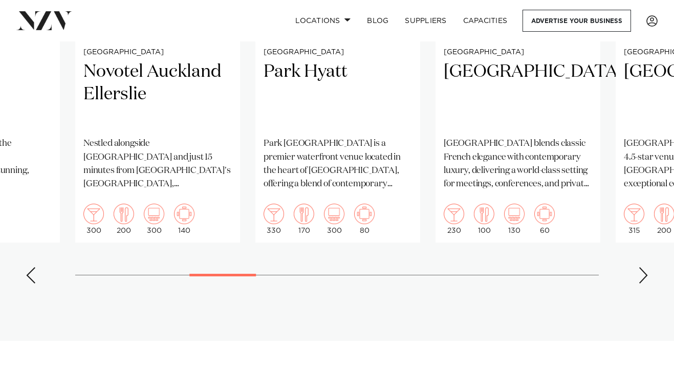
click at [645, 268] on div "Next slide" at bounding box center [643, 275] width 10 height 16
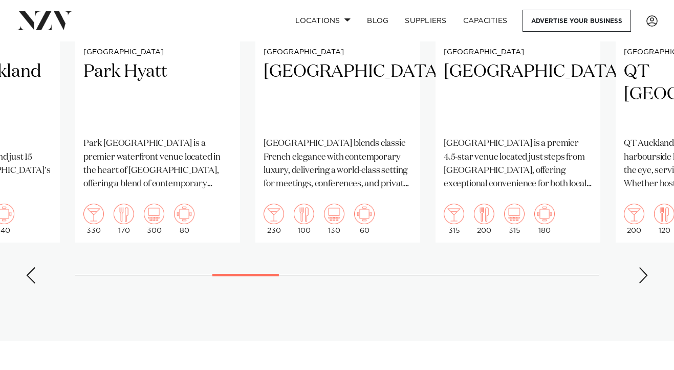
click at [645, 268] on div "Next slide" at bounding box center [643, 275] width 10 height 16
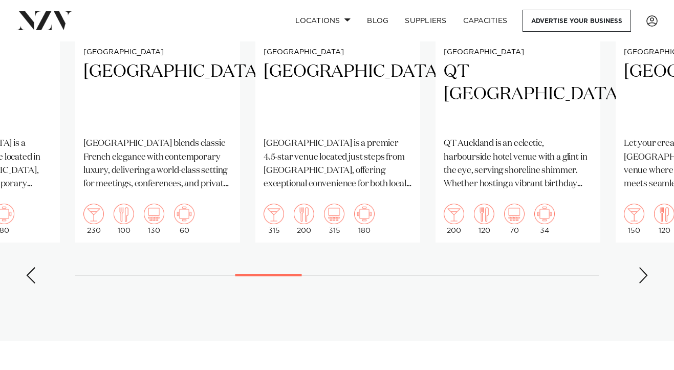
click at [645, 268] on div "Next slide" at bounding box center [643, 275] width 10 height 16
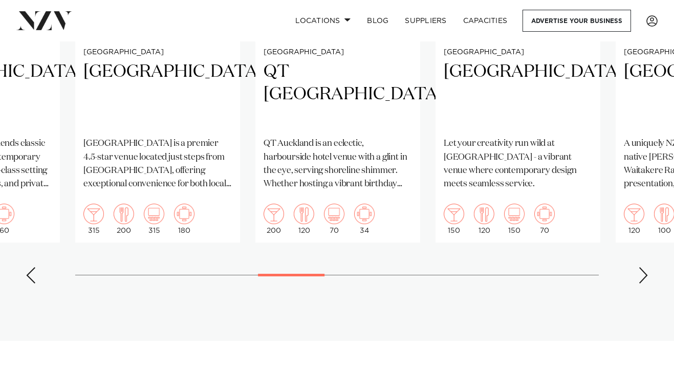
click at [645, 268] on div "Next slide" at bounding box center [643, 275] width 10 height 16
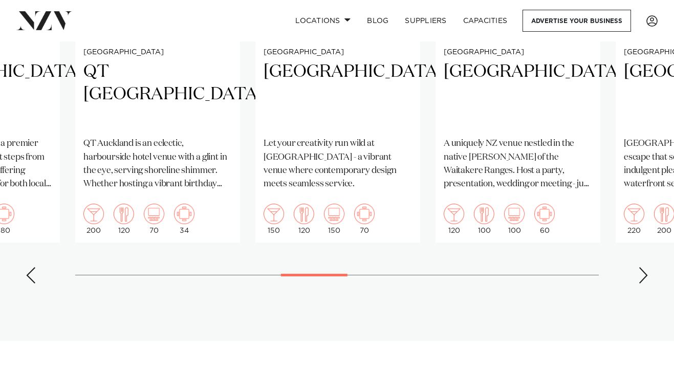
click at [645, 268] on div "Next slide" at bounding box center [643, 275] width 10 height 16
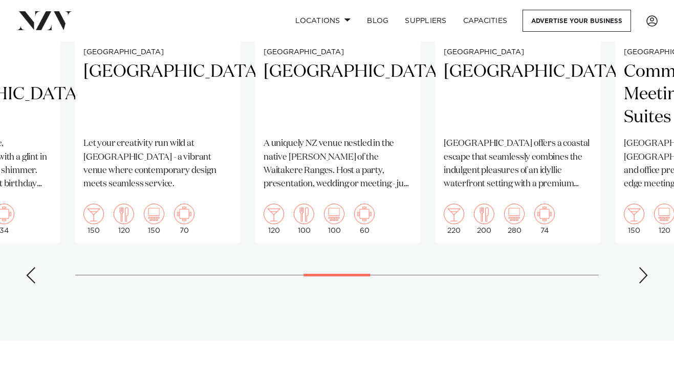
click at [645, 268] on div "Next slide" at bounding box center [643, 275] width 10 height 16
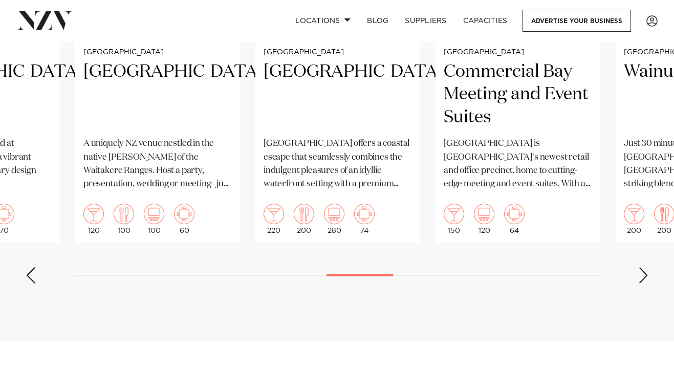
click at [645, 268] on div "Next slide" at bounding box center [643, 275] width 10 height 16
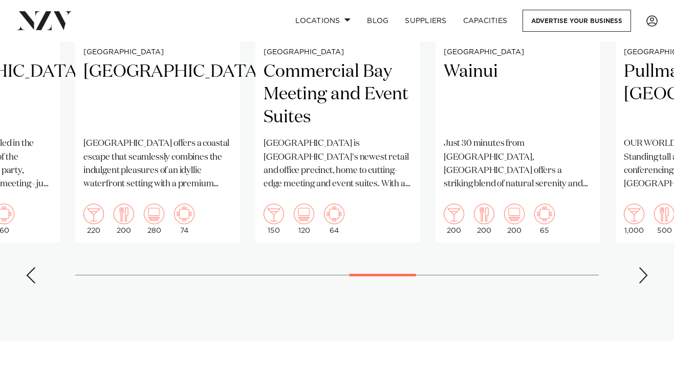
click at [645, 268] on div "Next slide" at bounding box center [643, 275] width 10 height 16
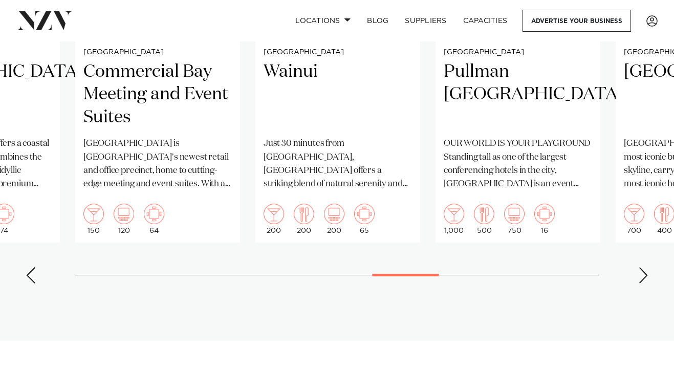
click at [645, 268] on div "Next slide" at bounding box center [643, 275] width 10 height 16
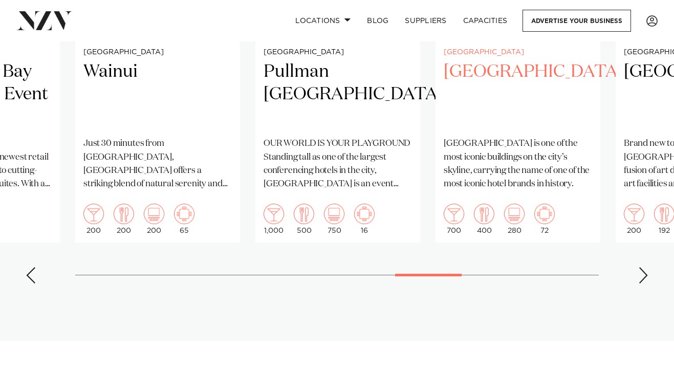
click at [543, 69] on h2 "[GEOGRAPHIC_DATA]" at bounding box center [518, 94] width 148 height 69
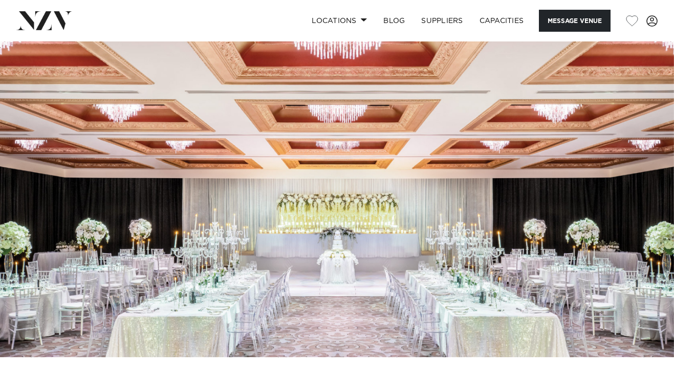
scroll to position [6, 0]
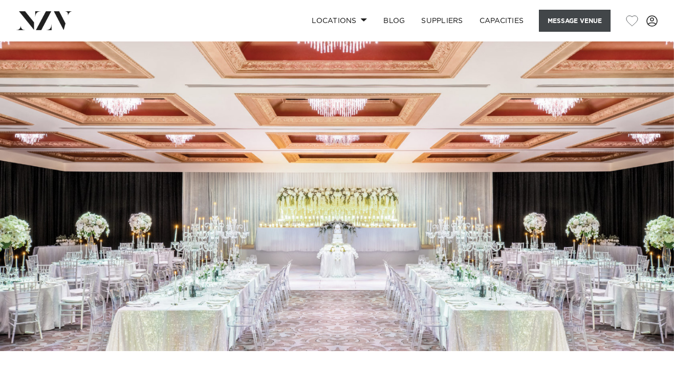
click at [573, 21] on button "Message Venue" at bounding box center [575, 21] width 72 height 22
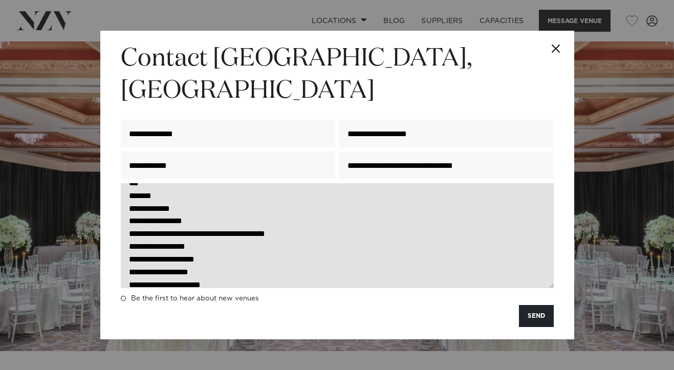
scroll to position [295, 0]
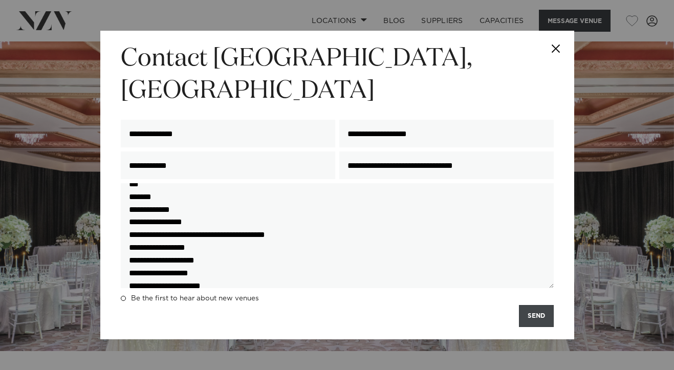
click at [539, 305] on button "SEND" at bounding box center [536, 316] width 35 height 22
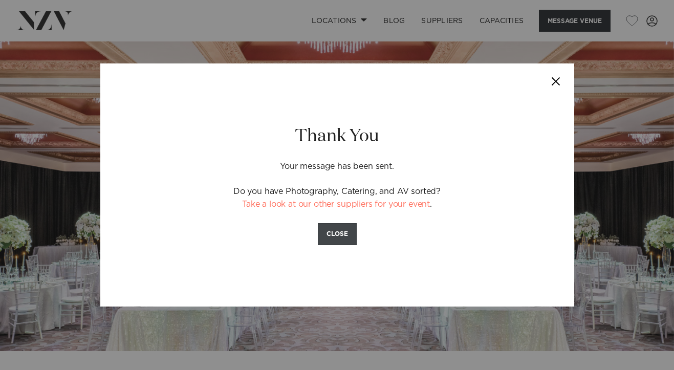
click at [328, 236] on button "CLOSE" at bounding box center [337, 234] width 39 height 22
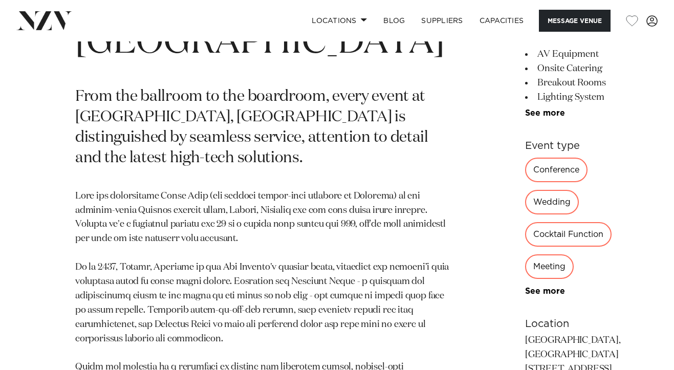
scroll to position [443, 0]
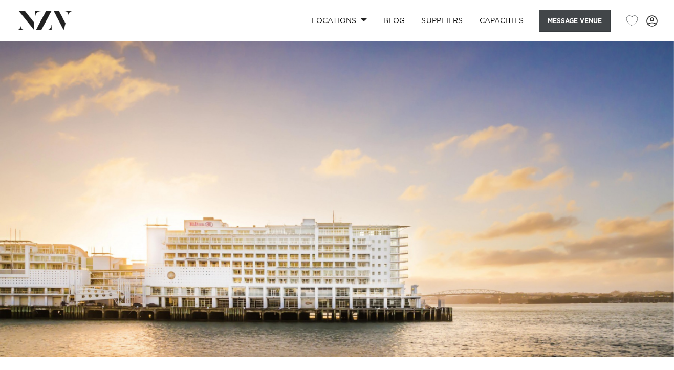
click at [563, 22] on button "Message Venue" at bounding box center [575, 21] width 72 height 22
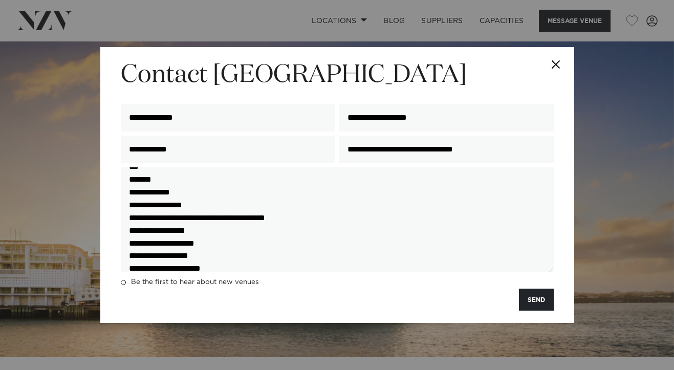
scroll to position [295, 0]
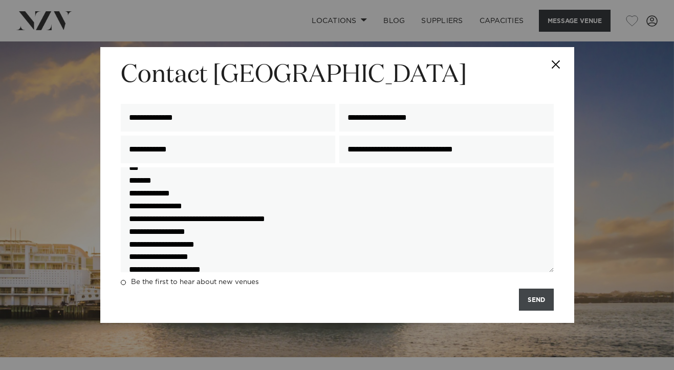
click at [544, 301] on button "SEND" at bounding box center [536, 300] width 35 height 22
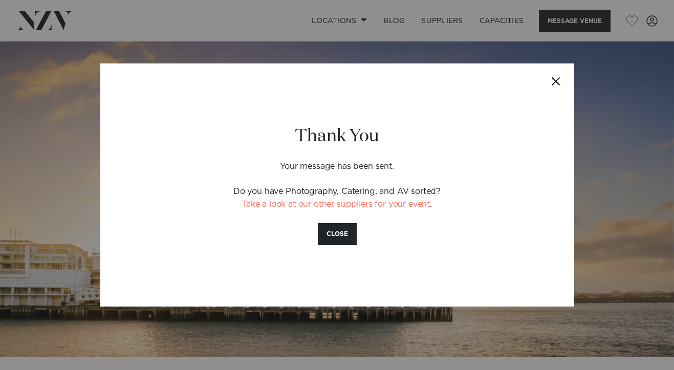
click at [556, 85] on button "Close" at bounding box center [557, 81] width 36 height 36
